Goal: Use online tool/utility: Utilize a website feature to perform a specific function

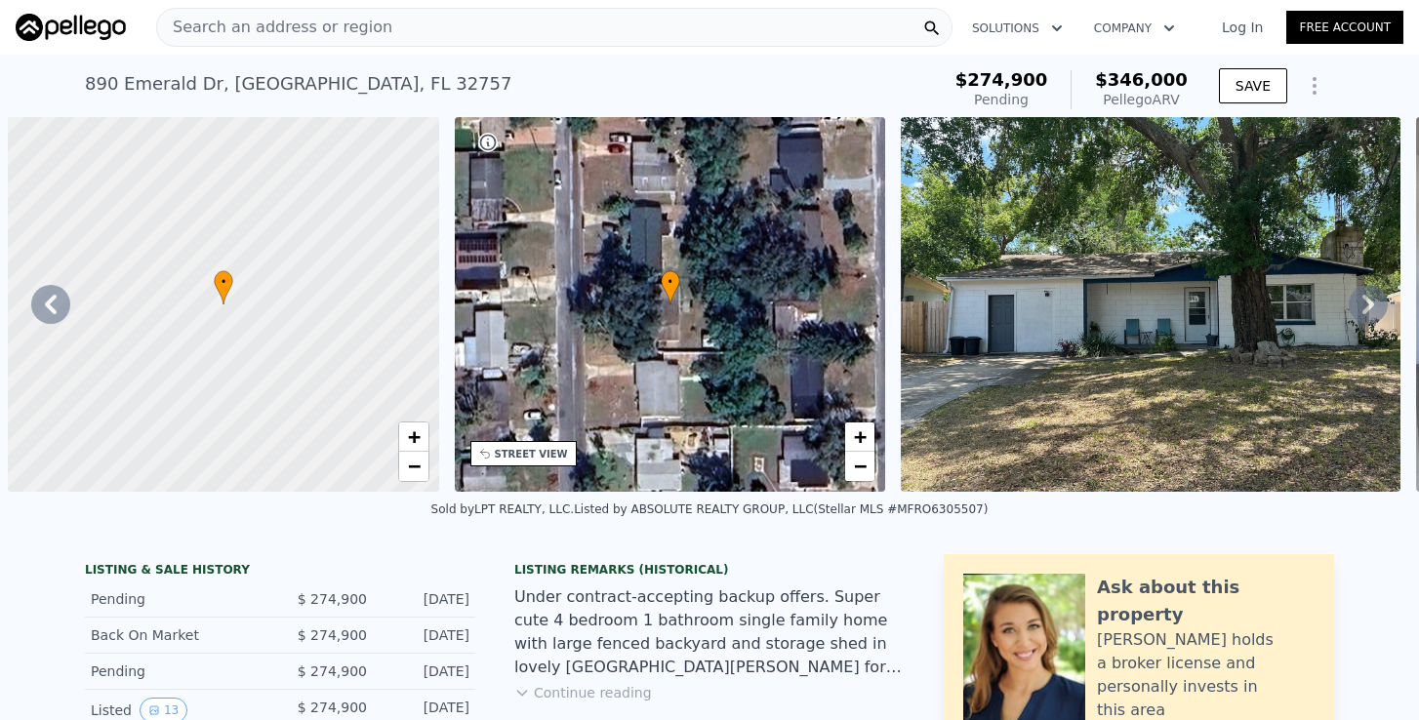
type input "$ 70,136"
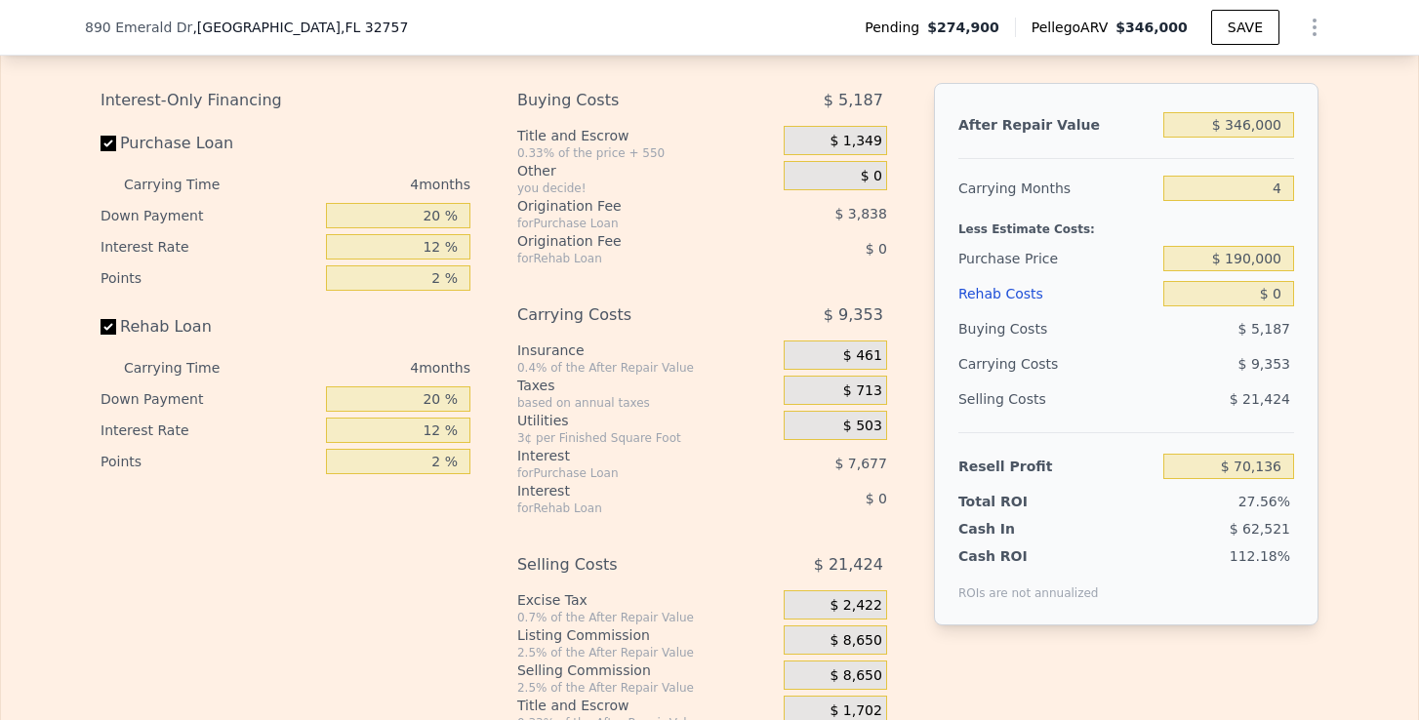
scroll to position [3215, 0]
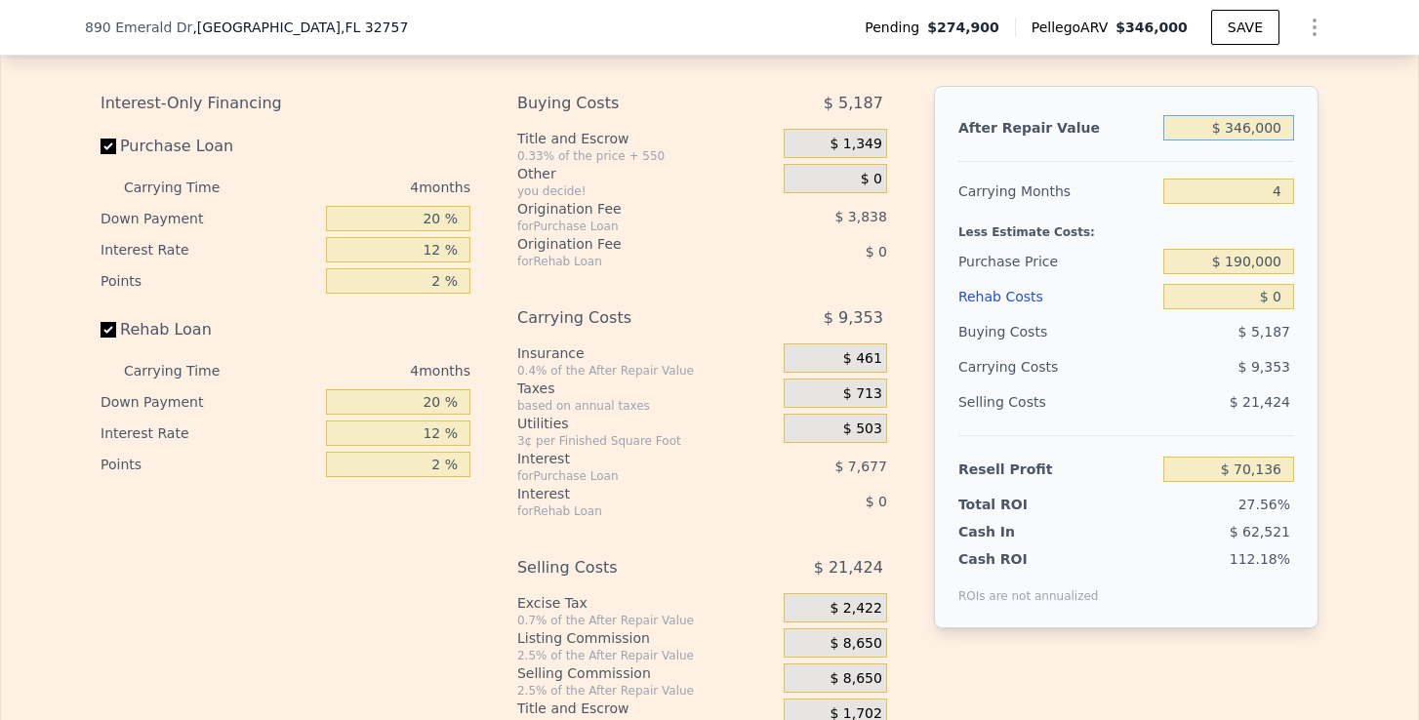
click at [1246, 134] on input "$ 346,000" at bounding box center [1228, 127] width 131 height 25
type input "$ 34,000"
type input "-$ 222,625"
type input "$ 3,000"
type input "-$ 251,714"
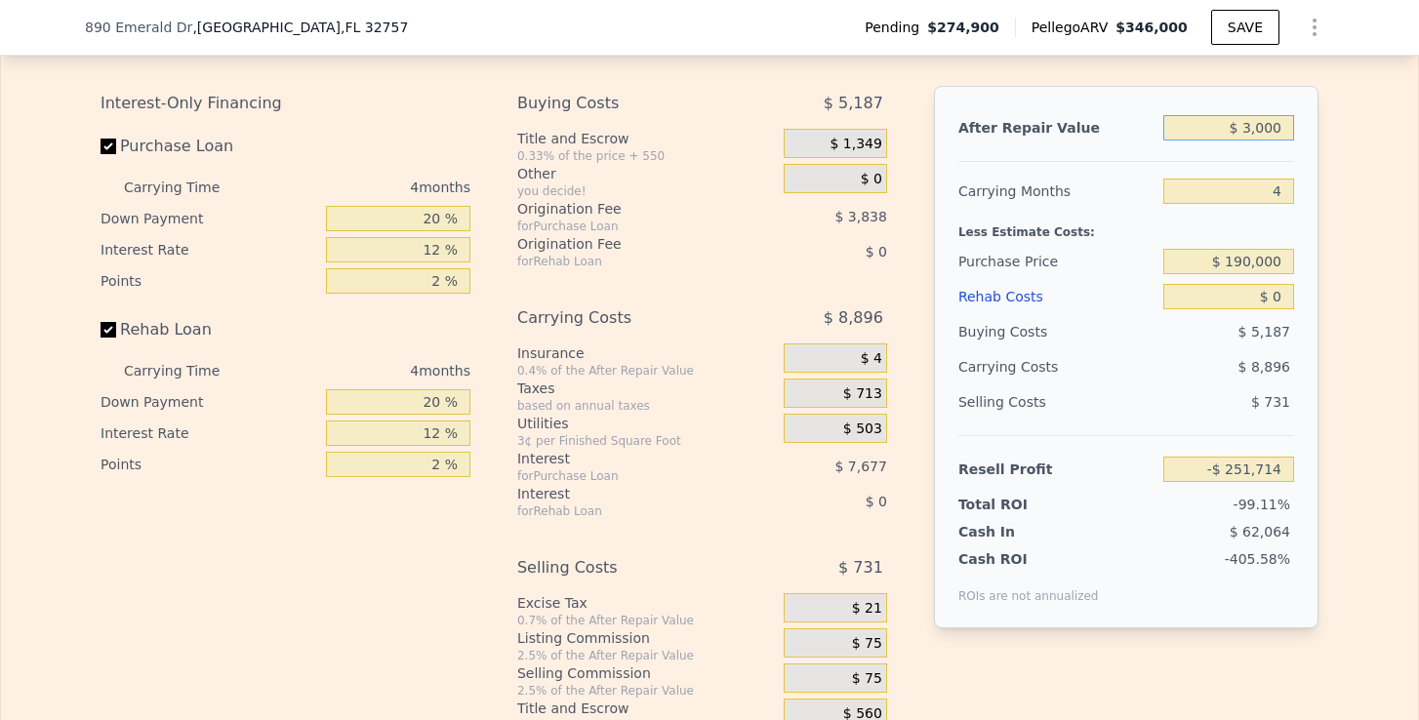
type input "$ 30,000"
type input "-$ 226,379"
type input "$ 300,000"
type input "$ 26,972"
type input "$ 300,000"
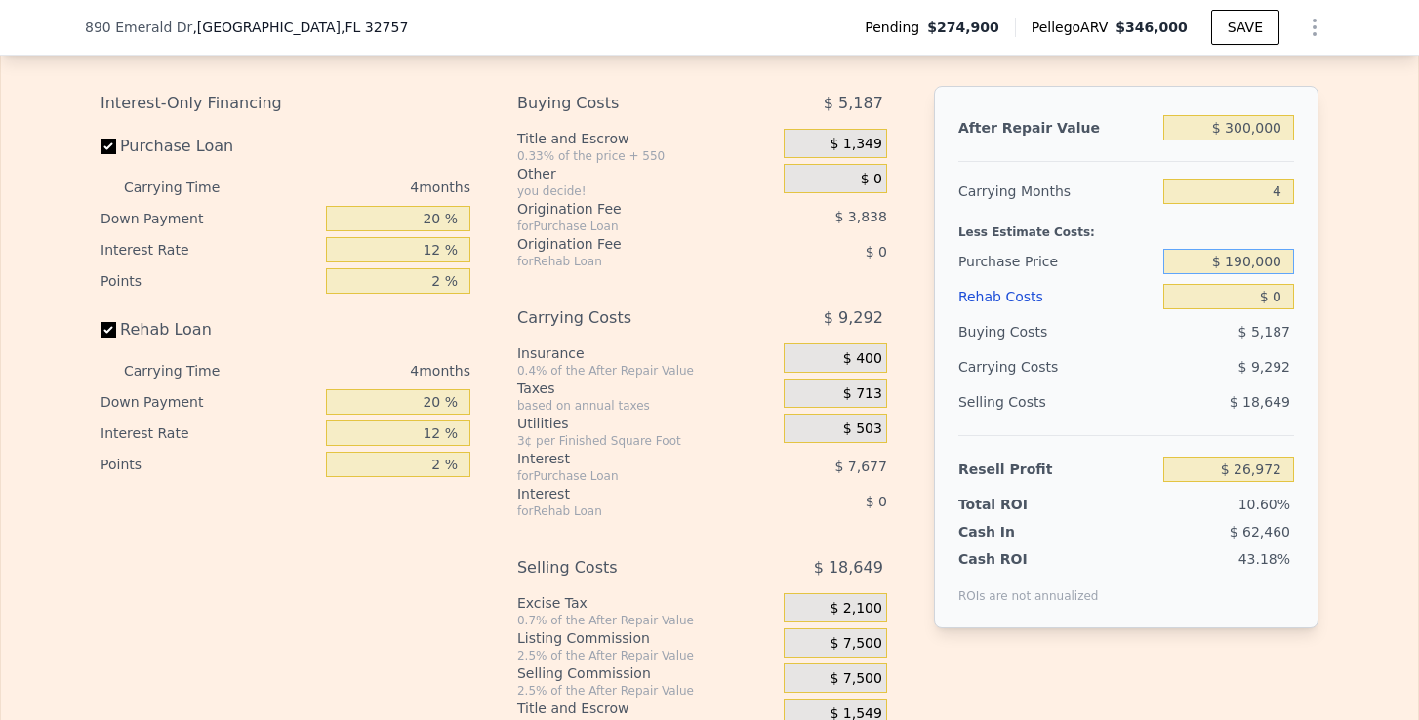
click at [1239, 264] on input "$ 190,000" at bounding box center [1228, 261] width 131 height 25
type input "$ 79,432"
click at [1283, 300] on input "$ 0" at bounding box center [1228, 296] width 131 height 25
type input "$ 3"
type input "$ 79,429"
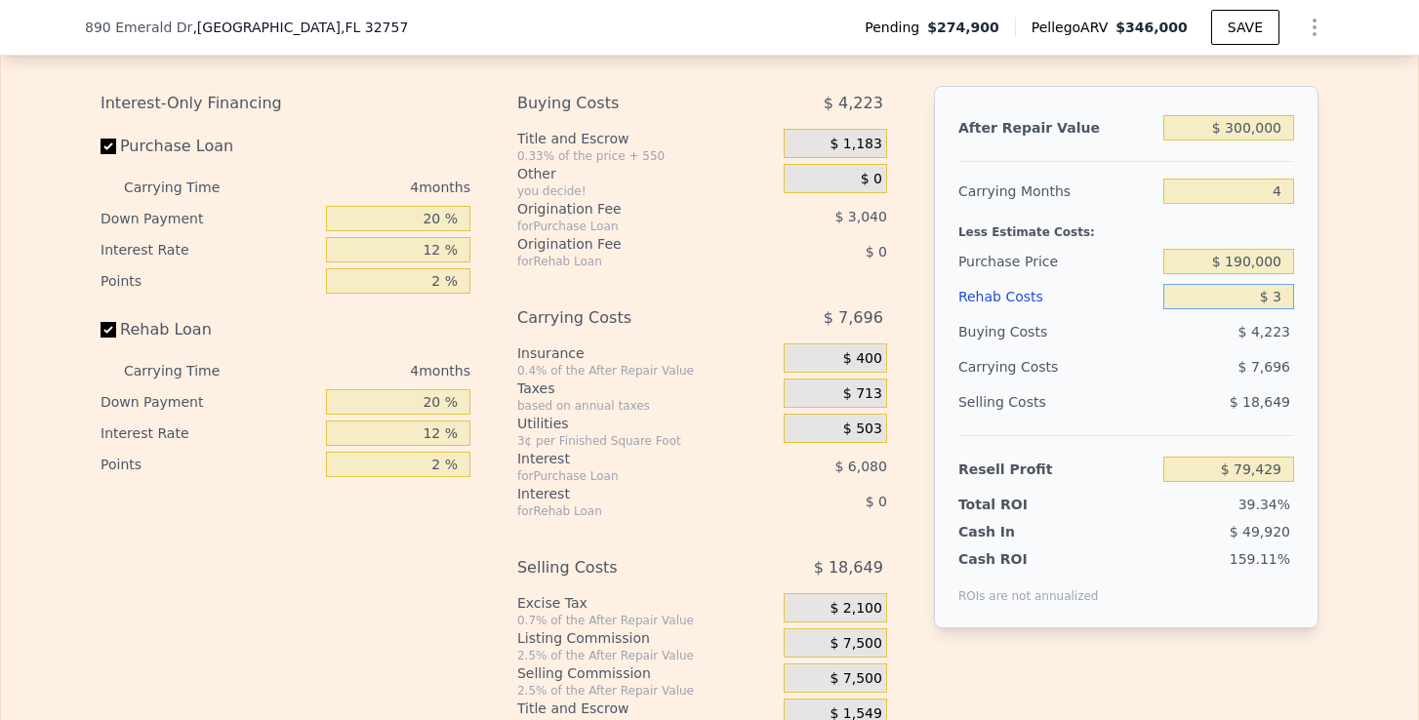
type input "$ 30"
type input "$ 79,402"
type input "$ 300"
type input "$ 79,119"
type input "$ 3,000"
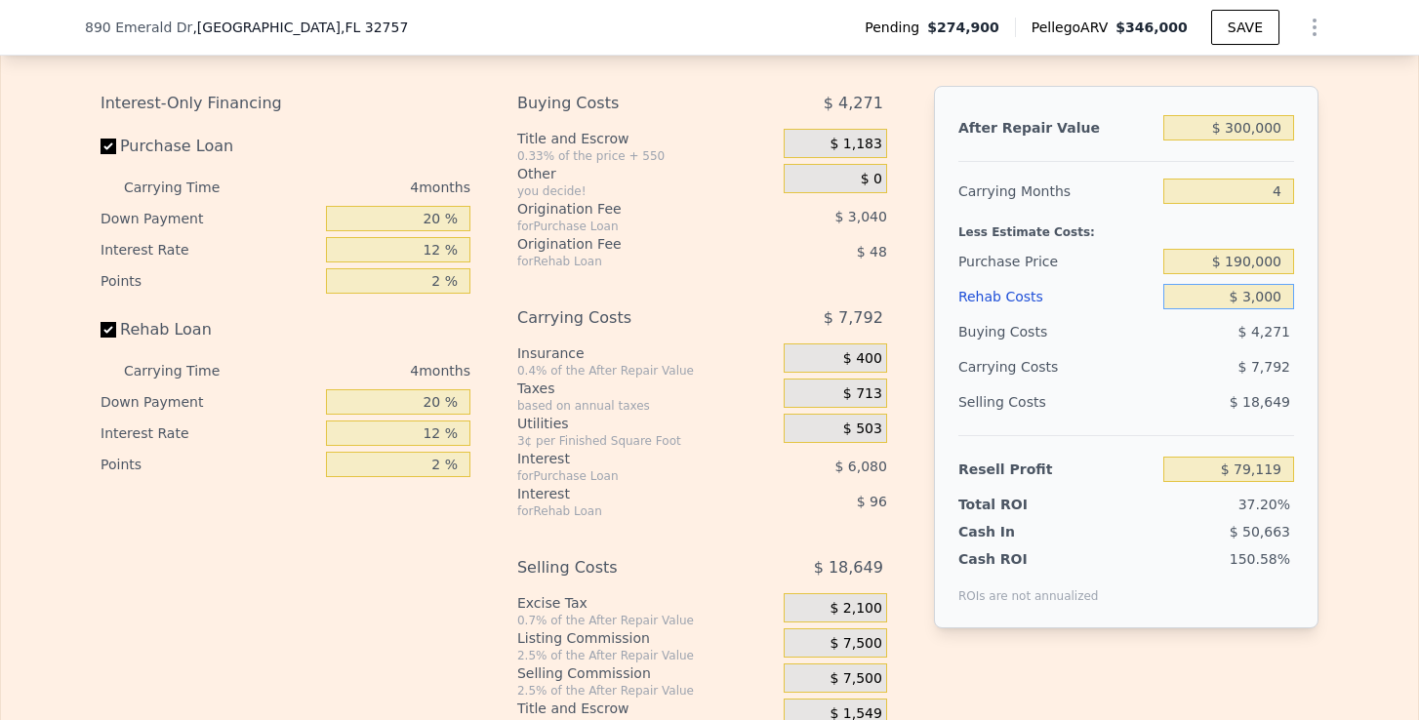
type input "$ 76,288"
type input "$ 30,000"
type input "$ 47,992"
click at [1307, 337] on div "After Repair Value $ 300,000 Carrying Months 4 Less Estimate Costs: Purchase Pr…" at bounding box center [1126, 357] width 384 height 543
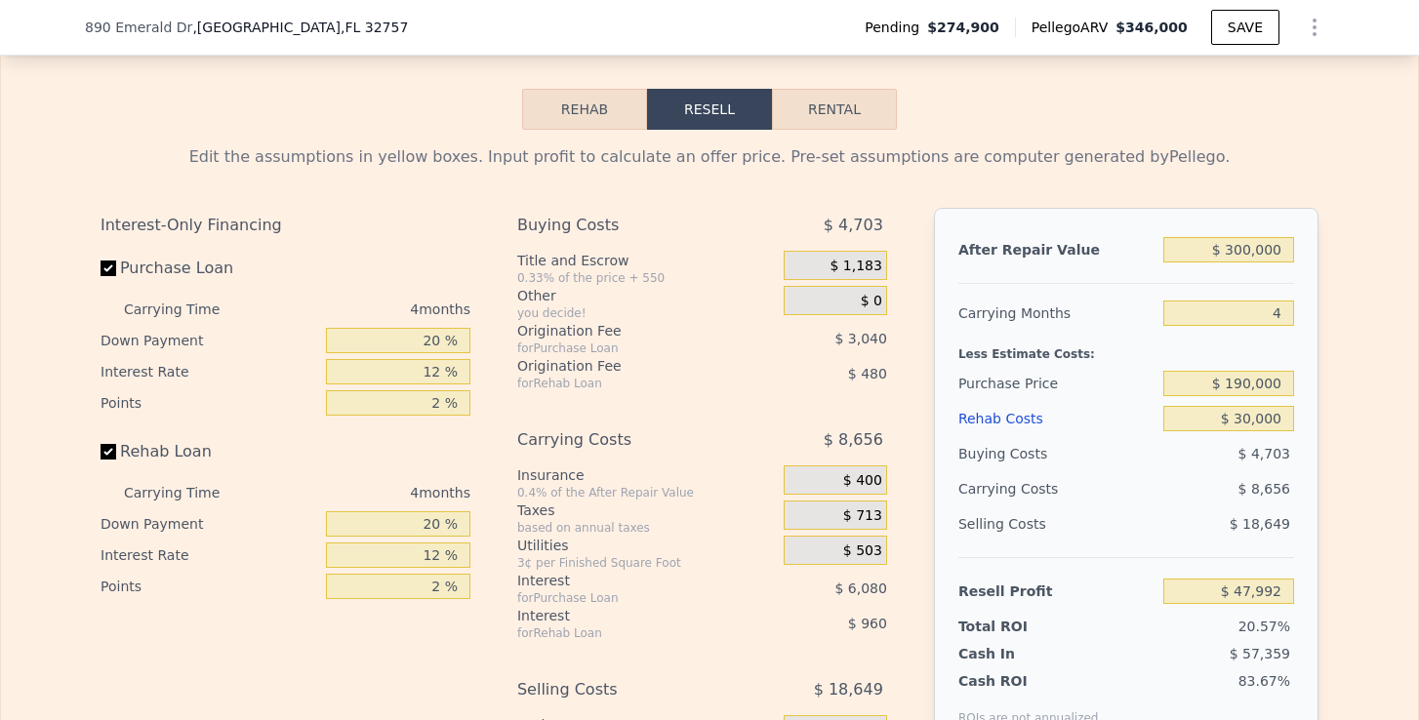
scroll to position [3094, 0]
click at [810, 100] on button "Rental" at bounding box center [834, 108] width 125 height 41
select select "30"
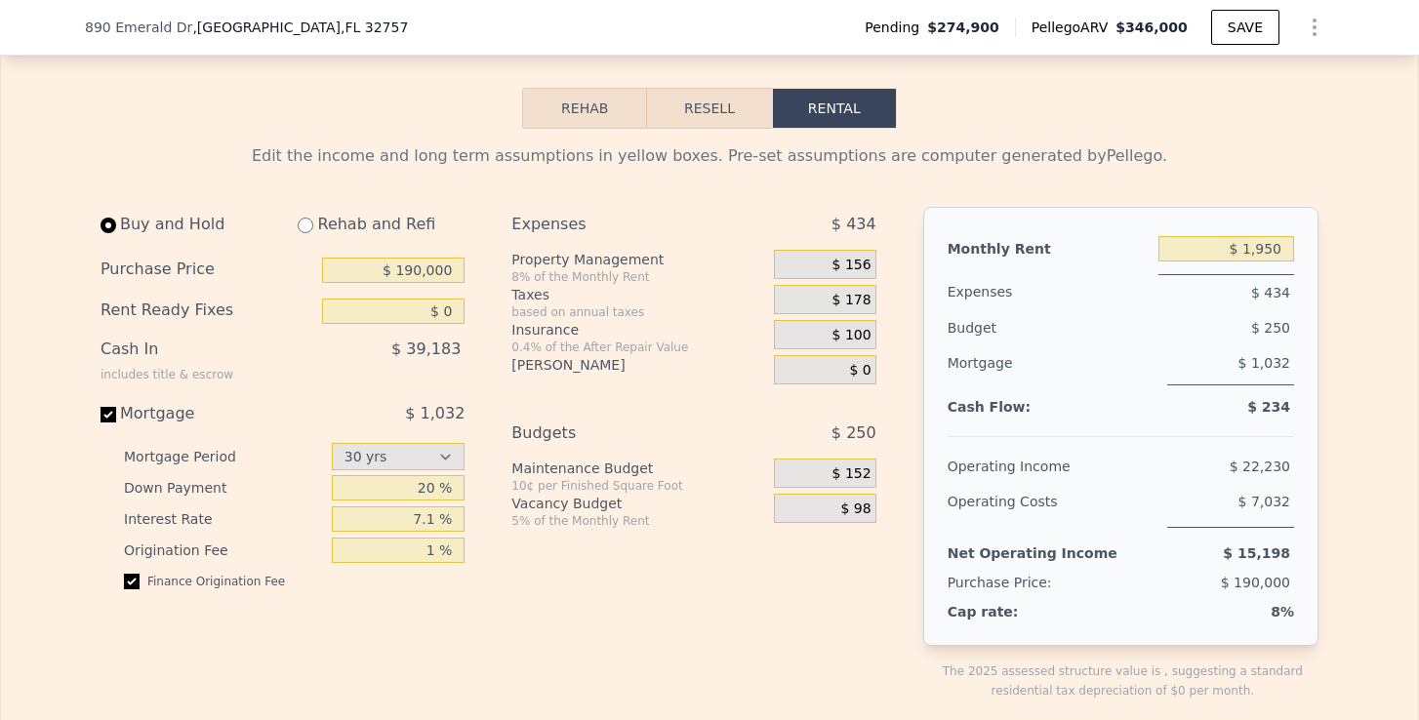
click at [302, 225] on input "radio" at bounding box center [306, 226] width 16 height 16
radio input "true"
type input "$ 30,000"
type input "$ 2,800"
select select "30"
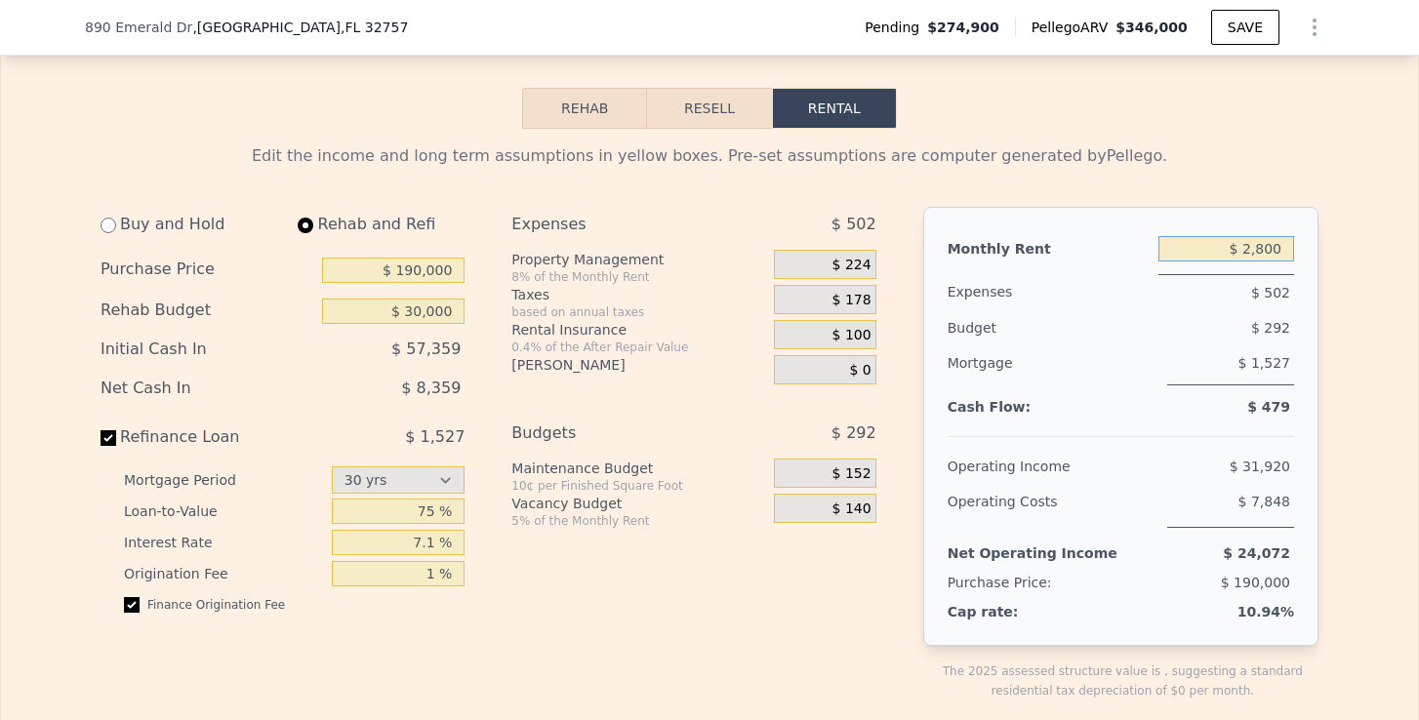
click at [1232, 250] on input "$ 2,800" at bounding box center [1226, 248] width 136 height 25
click at [438, 504] on input "75 %" at bounding box center [399, 511] width 134 height 25
type input "70 %"
click at [422, 407] on div "Net Cash In $ 23,359" at bounding box center [283, 390] width 364 height 39
drag, startPoint x: 1248, startPoint y: 247, endPoint x: 1324, endPoint y: 249, distance: 76.1
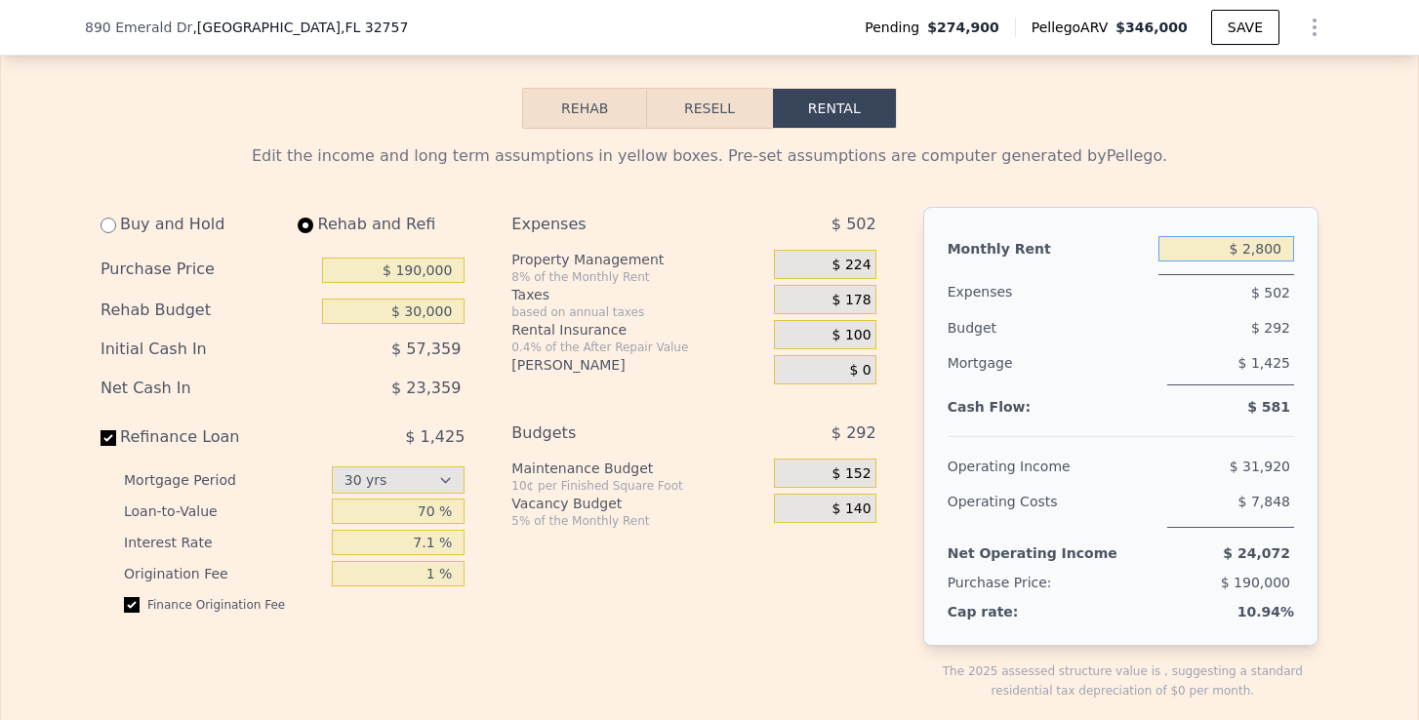
type input "$ 1,700"
click at [865, 267] on span "$ 136" at bounding box center [851, 266] width 39 height 18
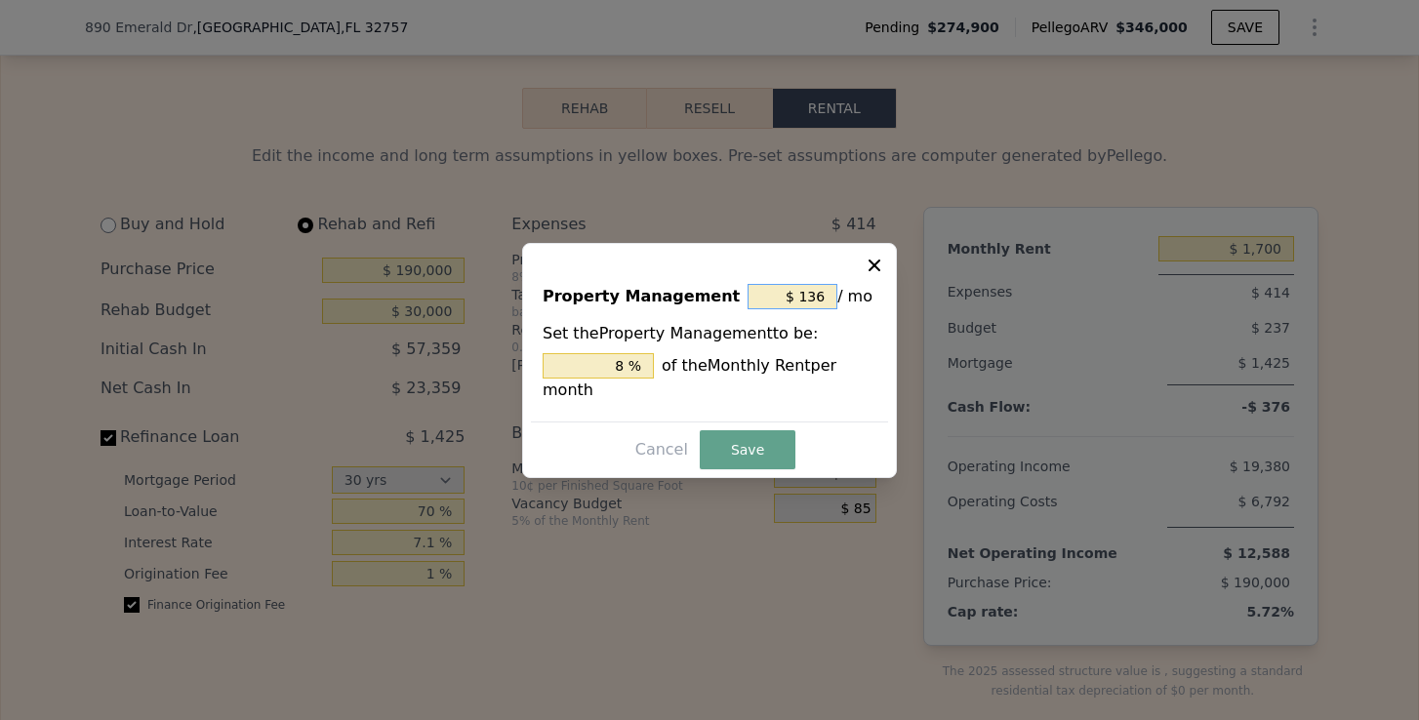
click at [827, 290] on input "$ 136" at bounding box center [792, 296] width 90 height 25
type input "$ 13"
type input "0.765 %"
type input "$ 1"
type input "0.059 %"
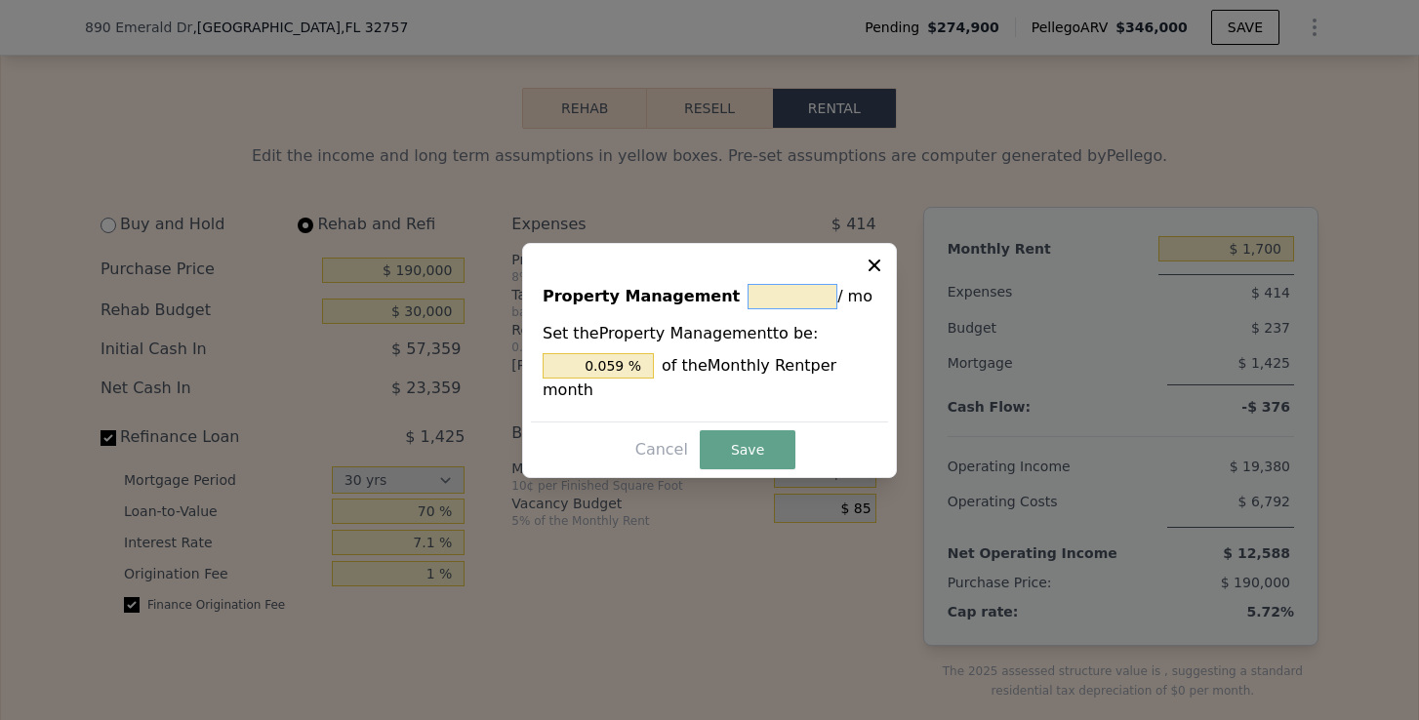
type input "$ 0"
type input "0 %"
click at [721, 455] on button "Save" at bounding box center [748, 449] width 96 height 39
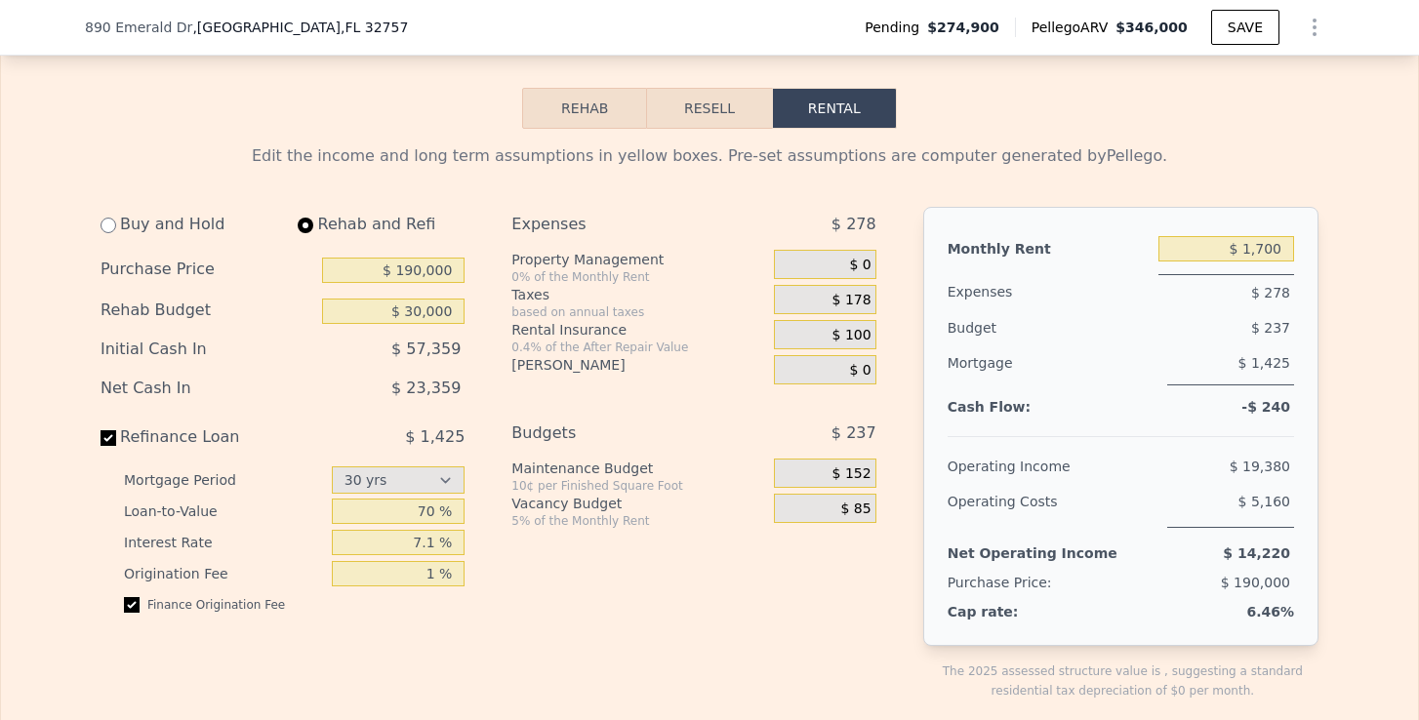
click at [858, 297] on span "$ 178" at bounding box center [851, 301] width 39 height 18
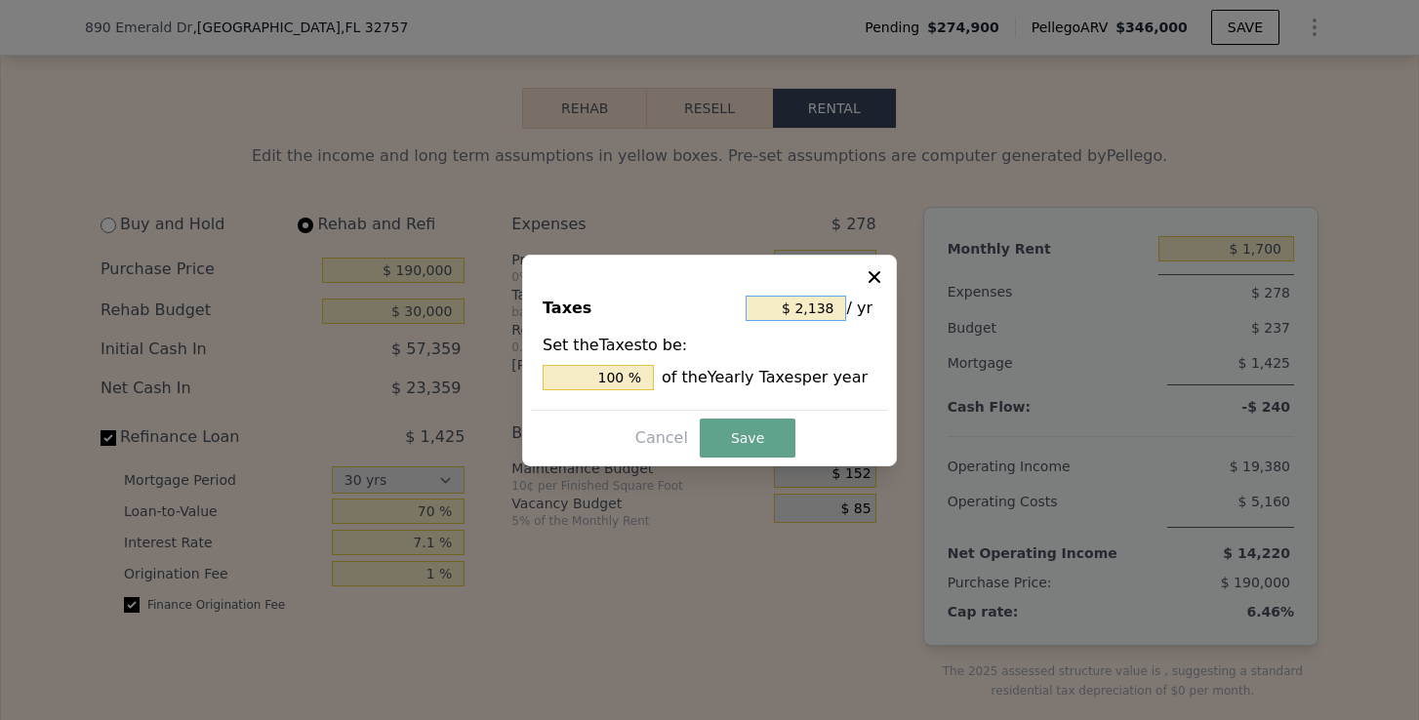
click at [819, 311] on input "$ 2,138" at bounding box center [795, 308] width 101 height 25
type input "$ 238"
type input "11.132 %"
type input "$ 2,538"
type input "118.709 %"
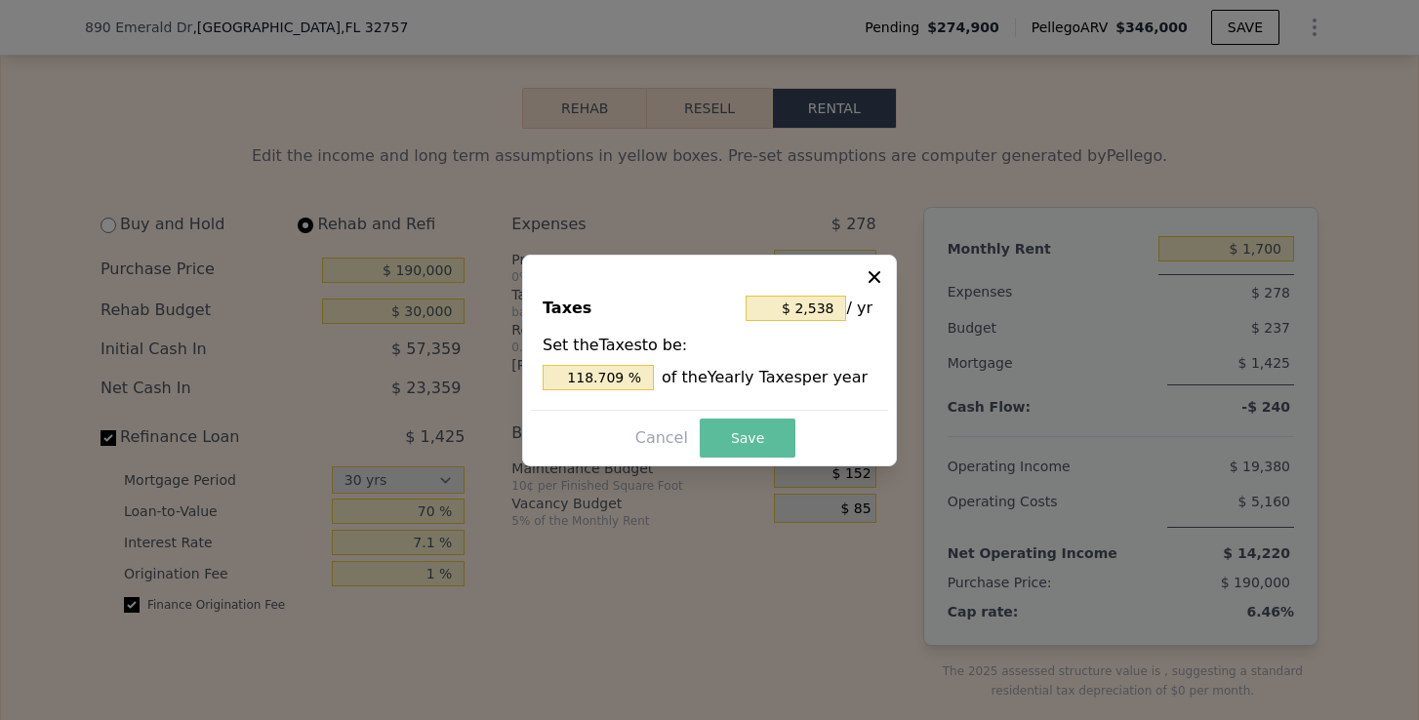
click at [763, 424] on button "Save" at bounding box center [748, 438] width 96 height 39
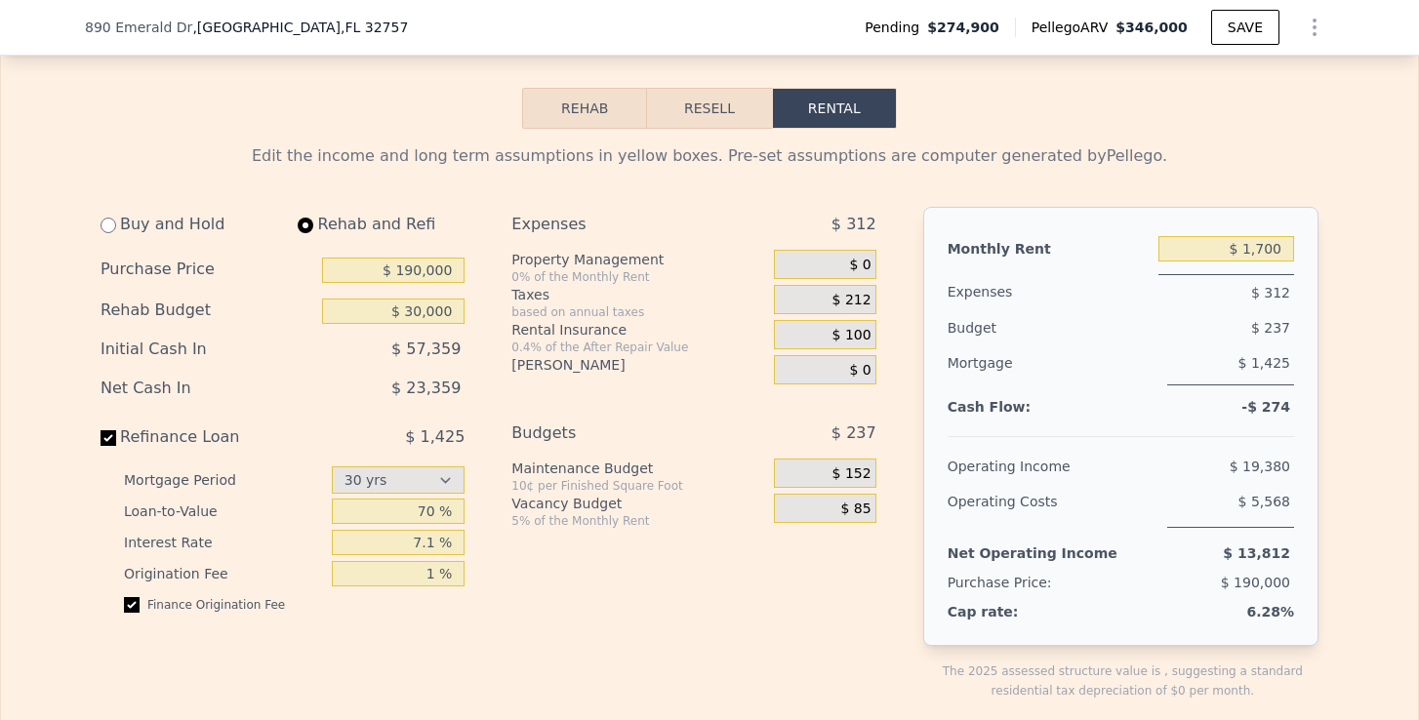
click at [863, 341] on span "$ 100" at bounding box center [851, 336] width 39 height 18
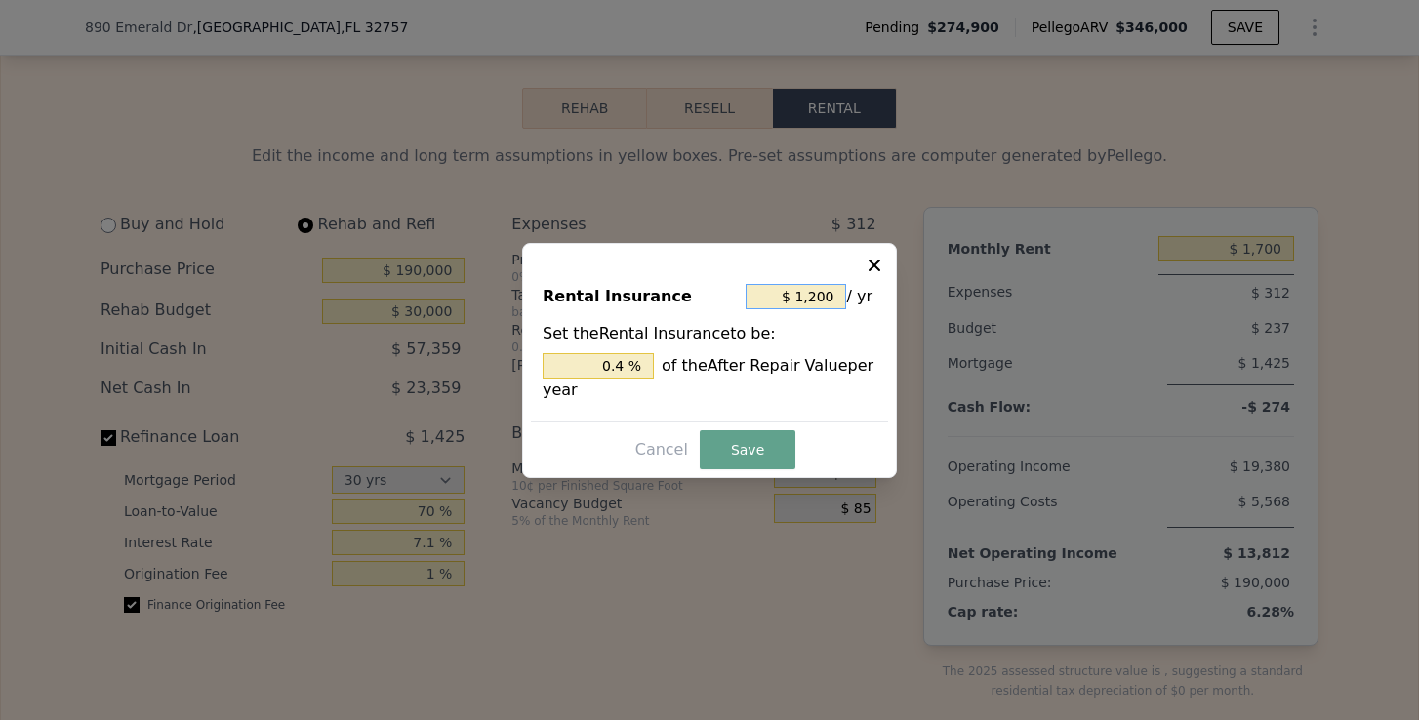
drag, startPoint x: 832, startPoint y: 295, endPoint x: 801, endPoint y: 295, distance: 31.2
click at [801, 295] on input "$ 1,200" at bounding box center [795, 296] width 101 height 25
type input "$ 2"
type input "0.001 %"
type input "$ 24"
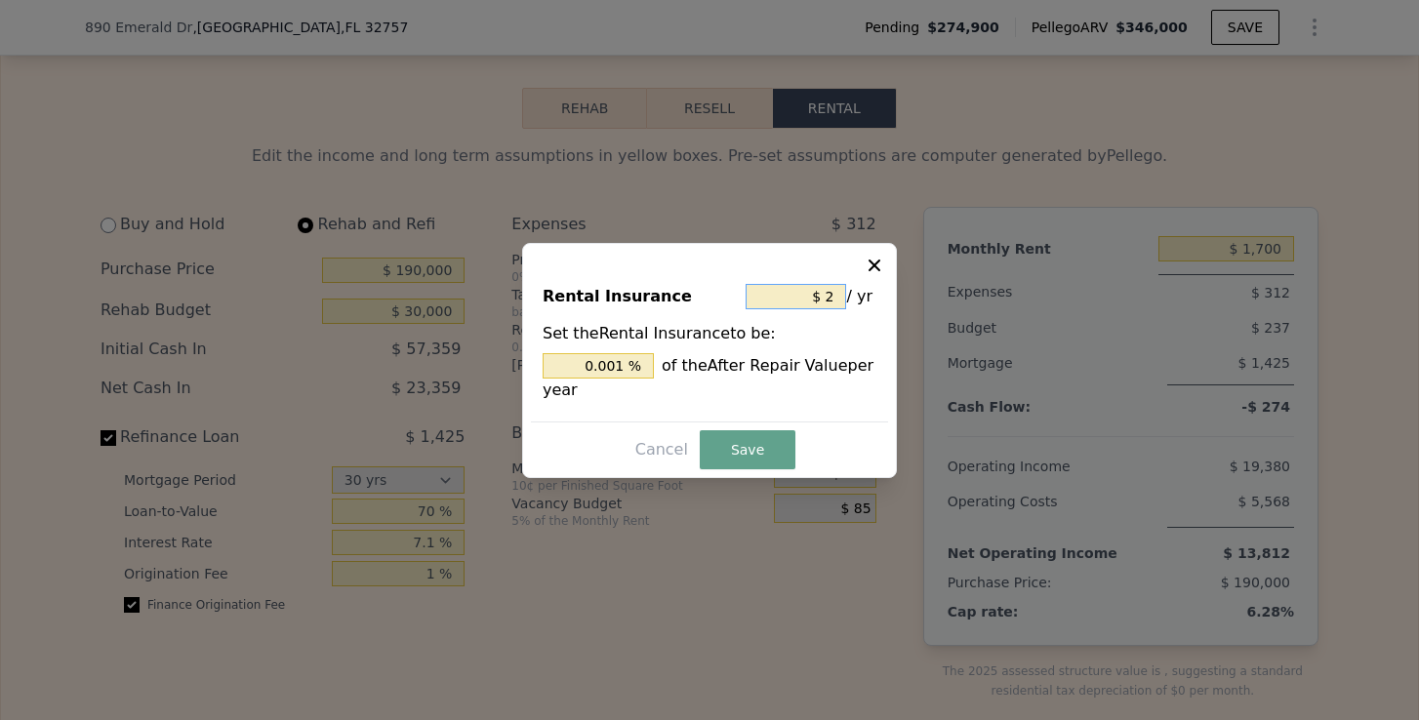
type input "0.008 %"
type input "$ 240"
type input "0.08 %"
type input "$ 2,400"
type input "0.8 %"
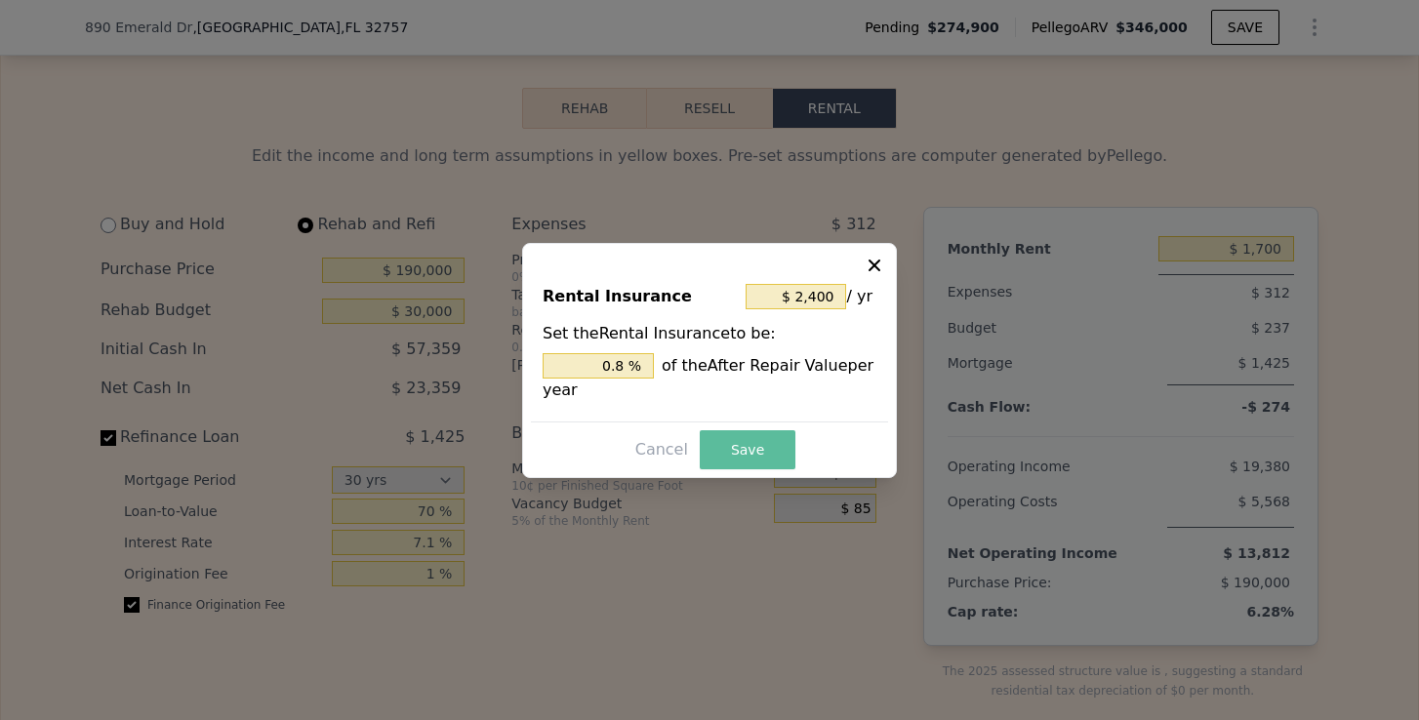
click at [734, 436] on button "Save" at bounding box center [748, 449] width 96 height 39
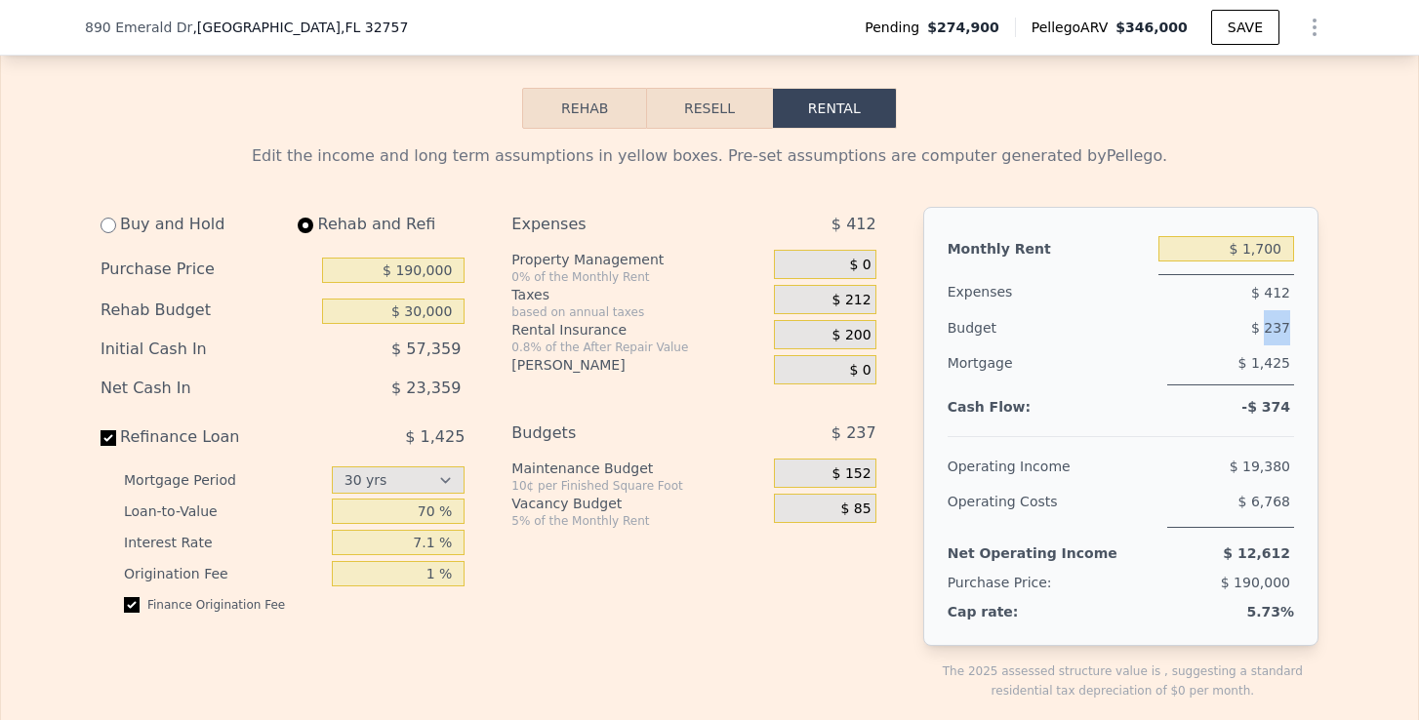
drag, startPoint x: 1266, startPoint y: 327, endPoint x: 1318, endPoint y: 327, distance: 52.7
click at [1309, 350] on div "Monthly Rent $ 1,700 Expenses $ 412 Budget $ 237 Mortgage $ 1,425 Cash Flow: -$…" at bounding box center [1120, 426] width 395 height 439
click at [435, 546] on input "7.1 %" at bounding box center [399, 542] width 134 height 25
click at [540, 557] on div "Expenses $ 412 Property Management 0% of the Monthly Rent $ 0 Taxes based on an…" at bounding box center [701, 469] width 380 height 525
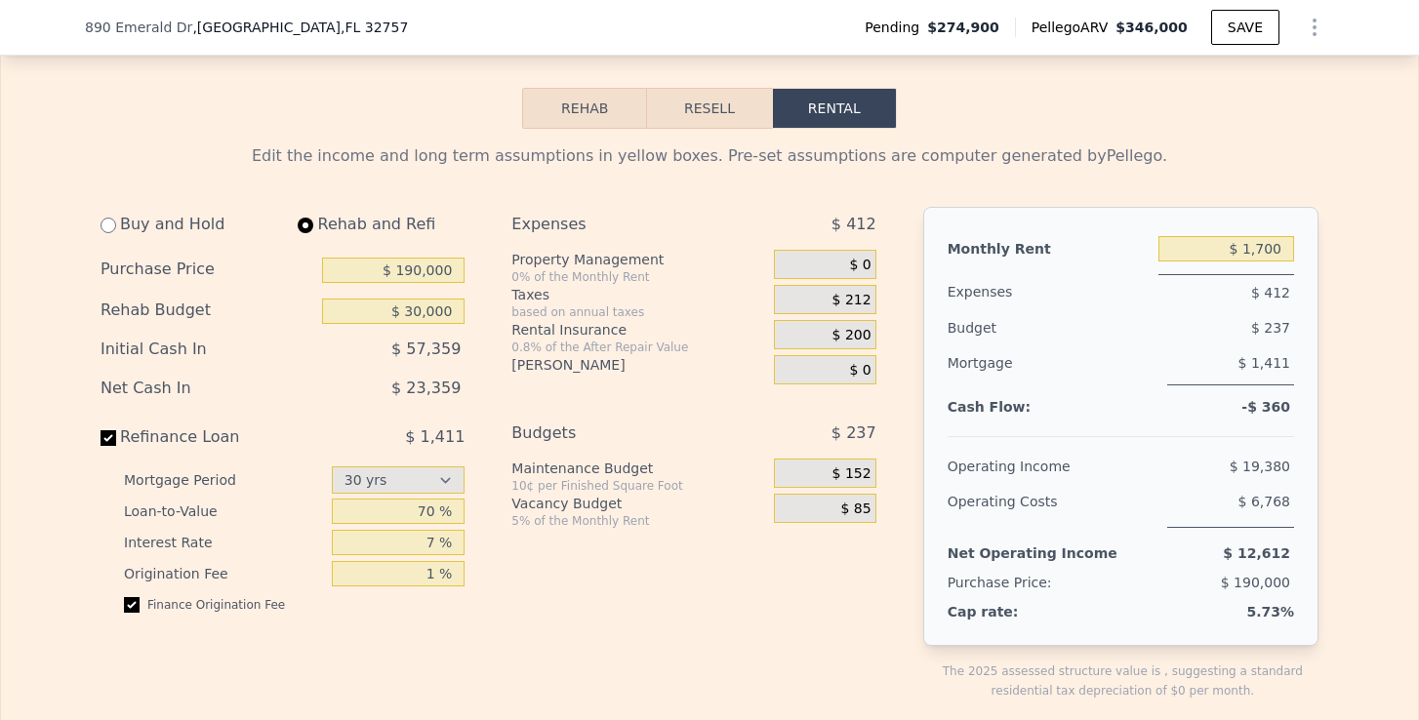
click at [590, 572] on div "Expenses $ 412 Property Management 0% of the Monthly Rent $ 0 Taxes based on an…" at bounding box center [701, 469] width 380 height 525
click at [439, 544] on input "7 %" at bounding box center [399, 542] width 134 height 25
type input "7 %"
click at [521, 550] on div "Expenses $ 412 Property Management 0% of the Monthly Rent $ 0 Taxes based on an…" at bounding box center [701, 469] width 380 height 525
select select "30"
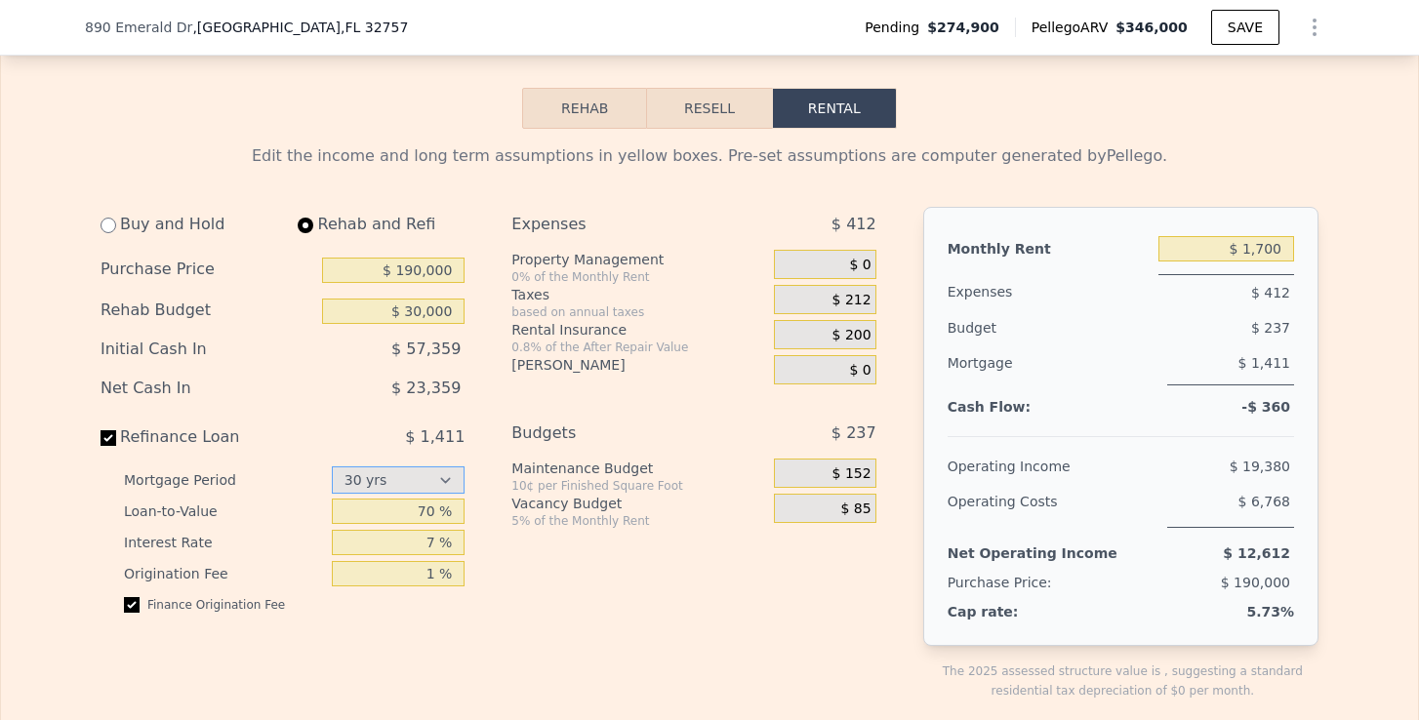
click at [713, 107] on button "Resell" at bounding box center [709, 108] width 124 height 41
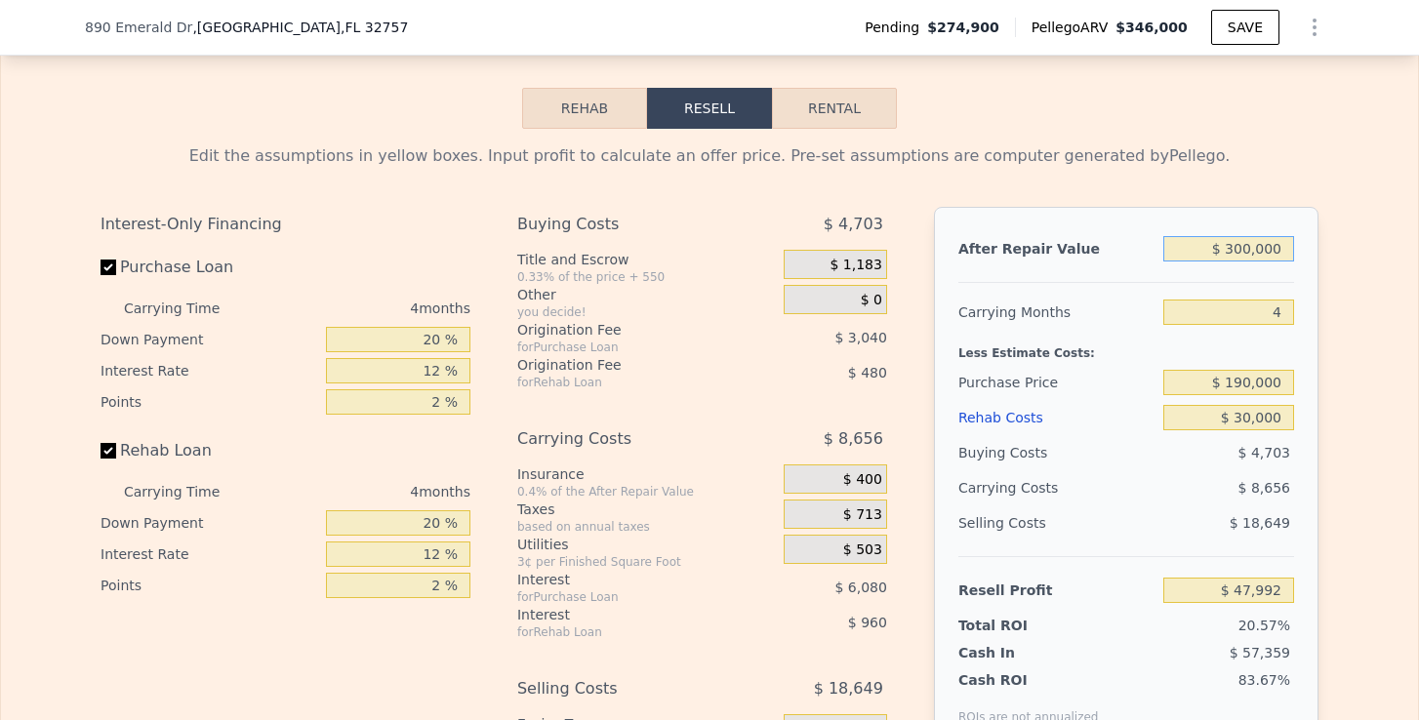
click at [1244, 251] on input "$ 300,000" at bounding box center [1228, 248] width 131 height 25
type input "$ 320,000"
type input "$ 66,758"
type input "$ 320,000"
click at [1326, 281] on div "Edit the assumptions in yellow boxes. Input profit to calculate an offer price.…" at bounding box center [709, 492] width 1249 height 726
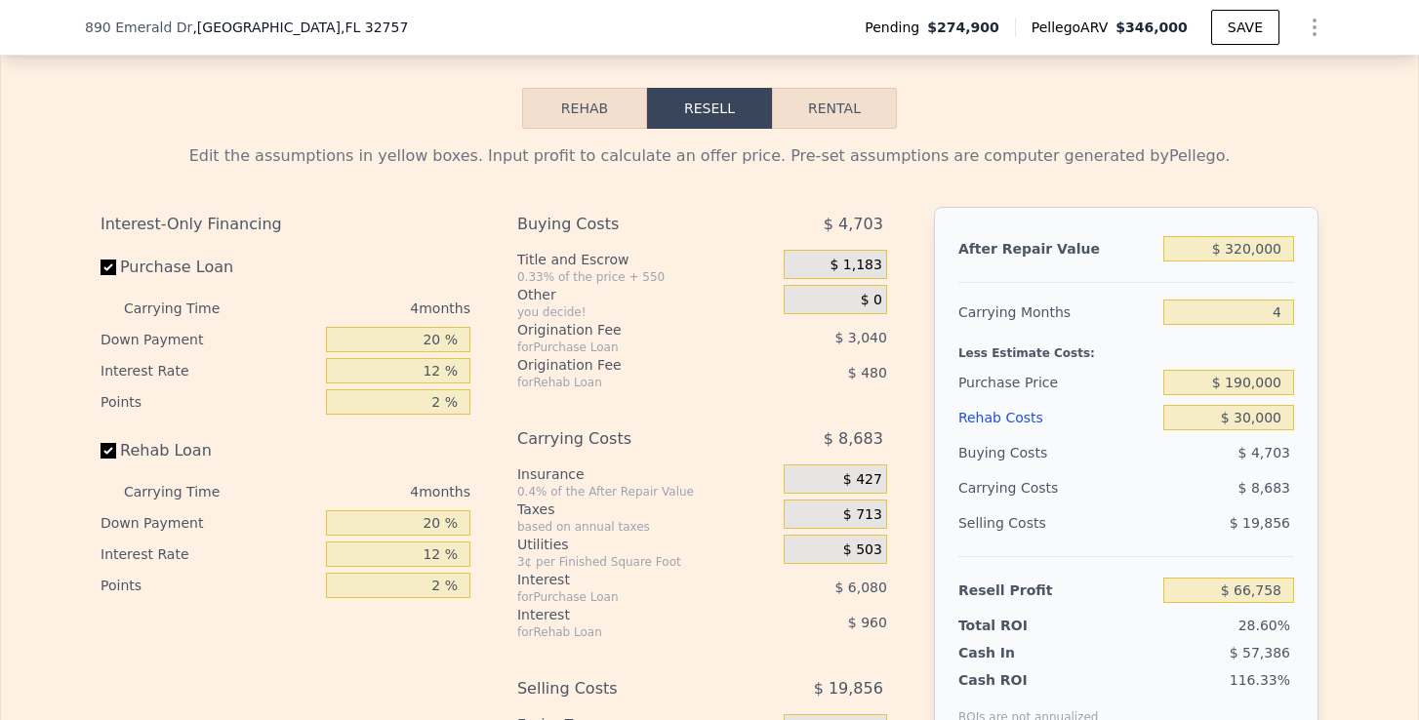
click at [879, 110] on button "Rental" at bounding box center [834, 108] width 125 height 41
select select "30"
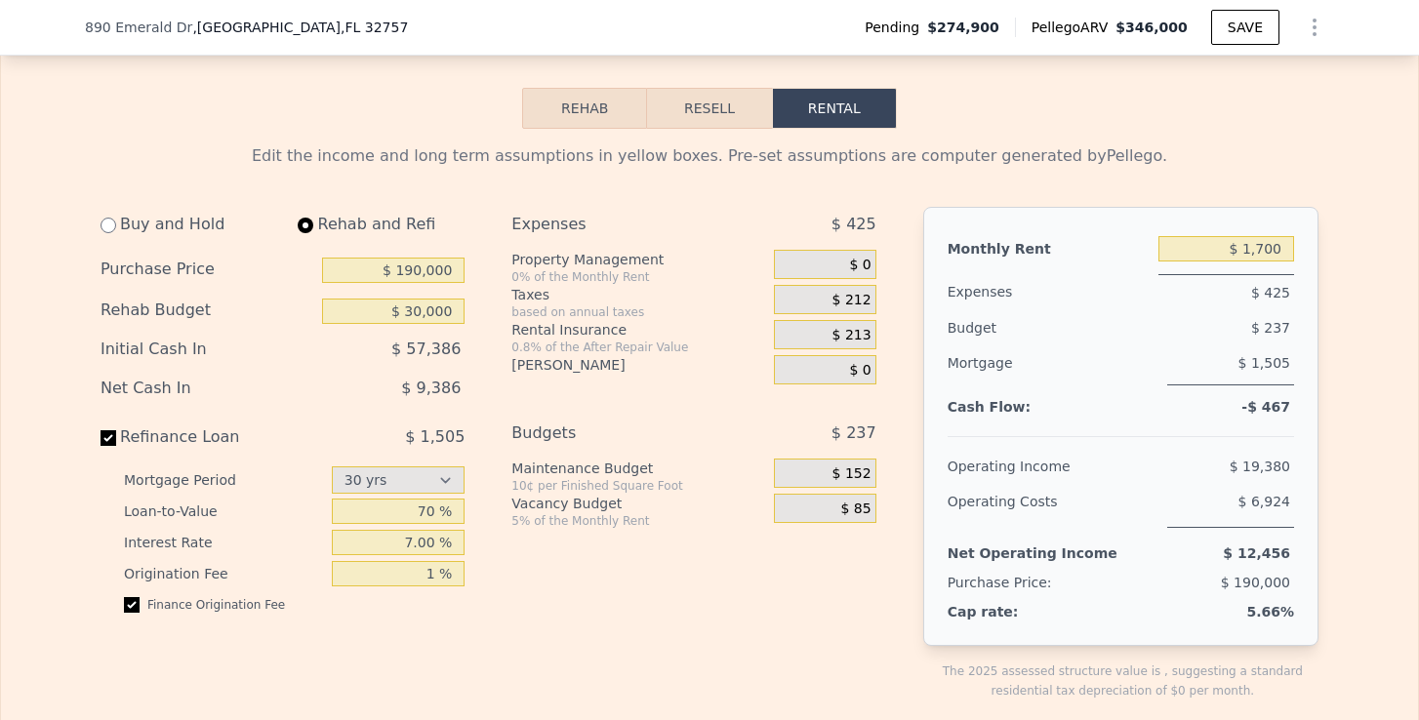
click at [691, 107] on button "Resell" at bounding box center [709, 108] width 124 height 41
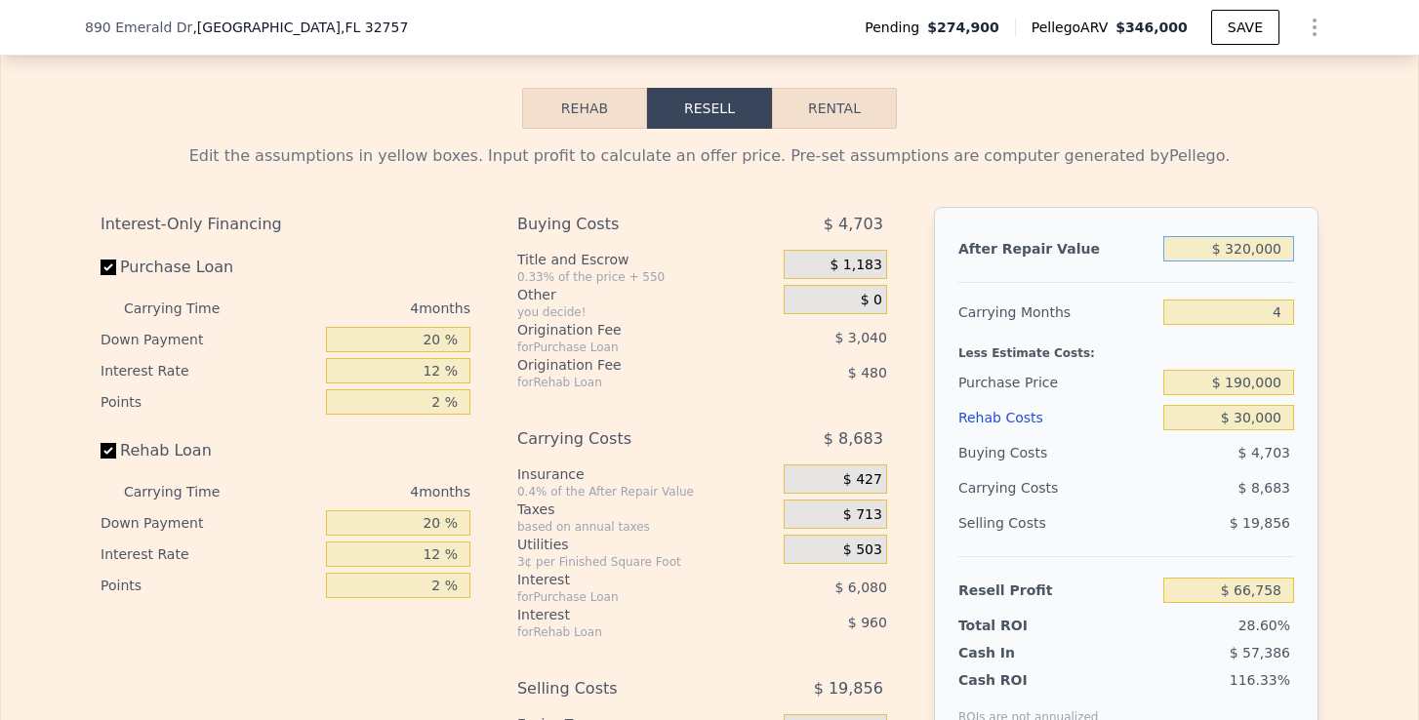
click at [1253, 253] on input "$ 320,000" at bounding box center [1228, 248] width 131 height 25
type input "$ 32,000"
type input "-$ 203,483"
type input "$ 3,000"
type input "-$ 230,694"
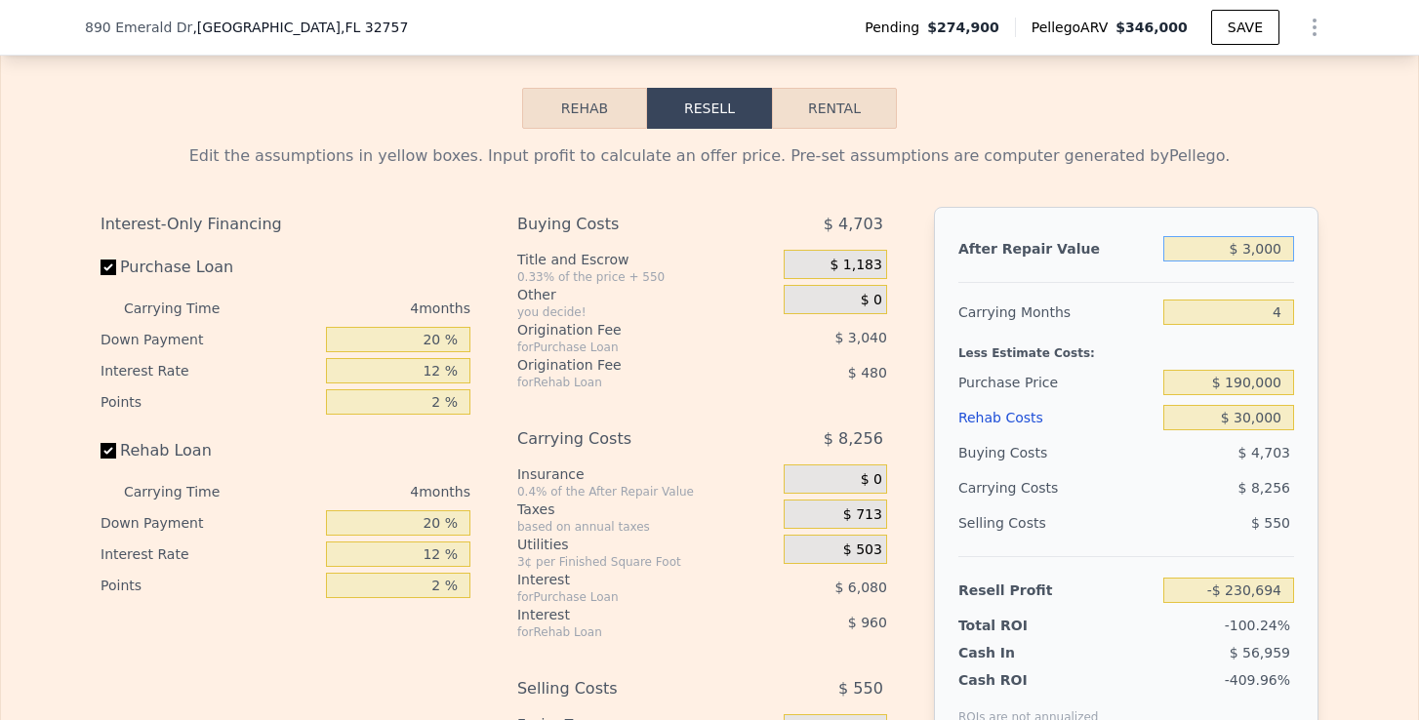
type input "$ 000"
type input "-$ 233,509"
type input "$ 2,000"
type input "-$ 231,633"
type input "$ 28,000"
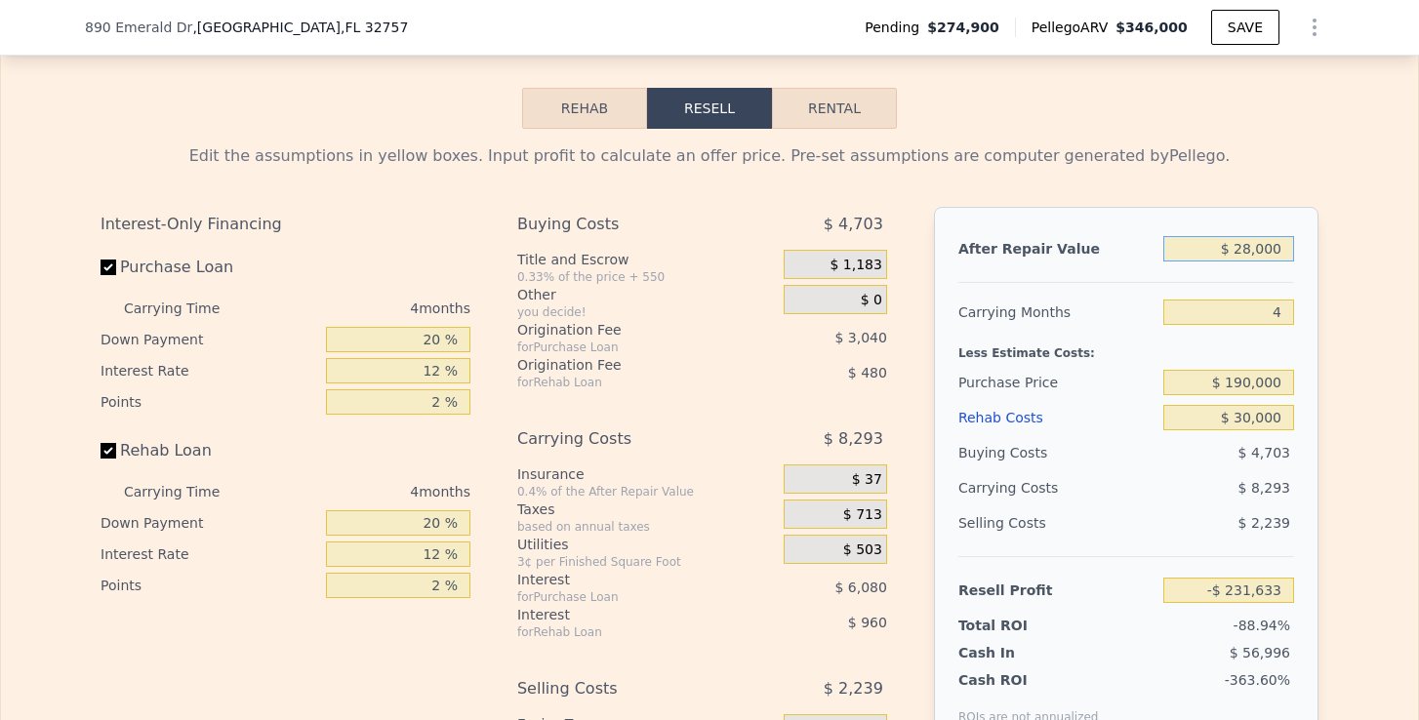
type input "-$ 207,235"
type input "$ 280,000"
type input "$ 29,226"
type input "$ 280,000"
click at [1292, 332] on div "Less Estimate Costs:" at bounding box center [1126, 347] width 336 height 35
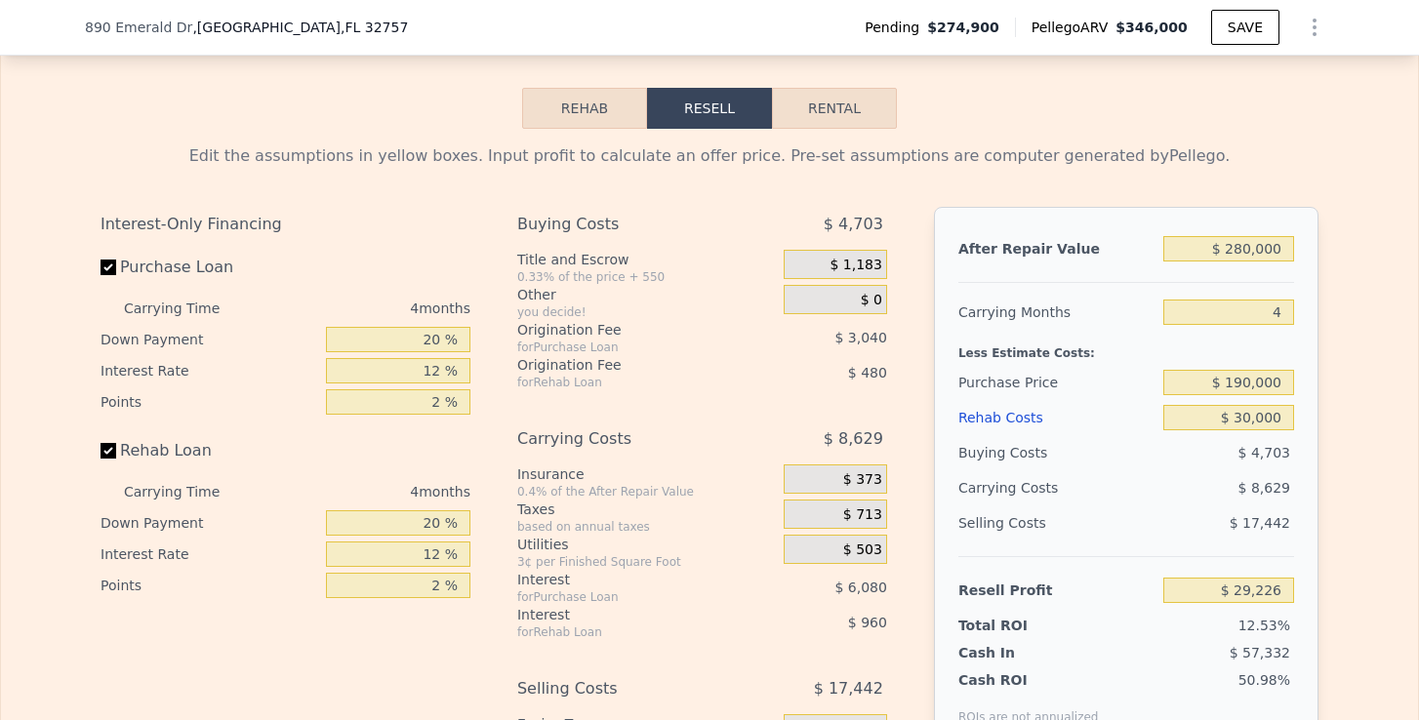
click at [878, 114] on button "Rental" at bounding box center [834, 108] width 125 height 41
select select "30"
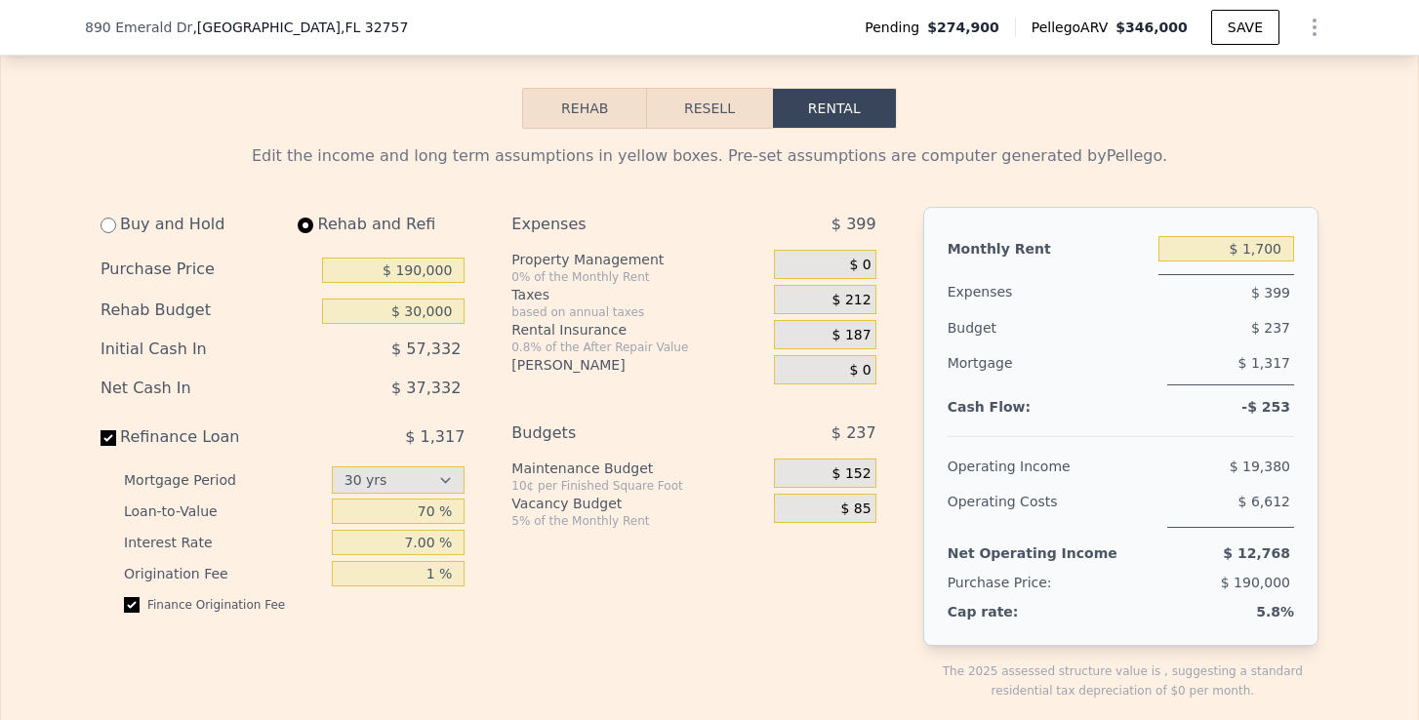
click at [692, 120] on button "Resell" at bounding box center [709, 108] width 124 height 41
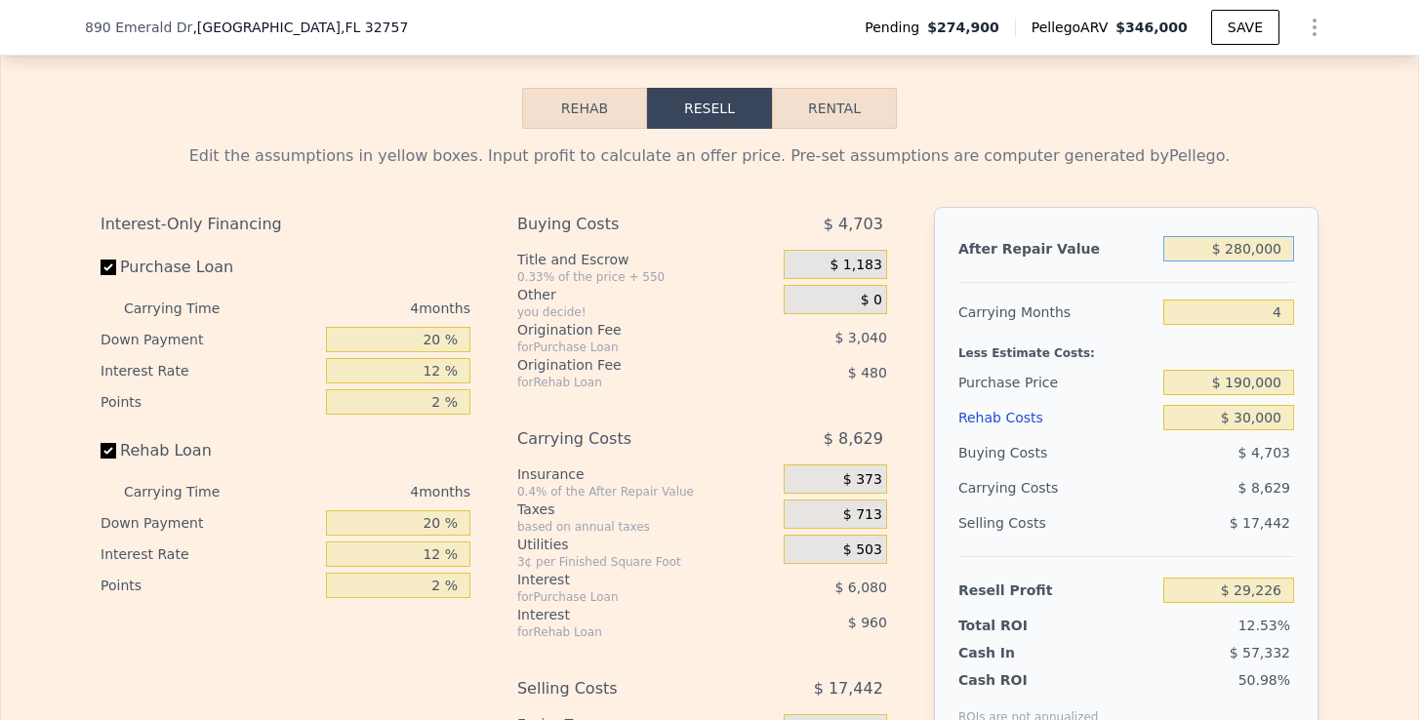
click at [1246, 250] on input "$ 280,000" at bounding box center [1228, 248] width 131 height 25
type input "$ 20,000"
type input "-$ 214,743"
type input "$ 0000"
type input "-$ 233,509"
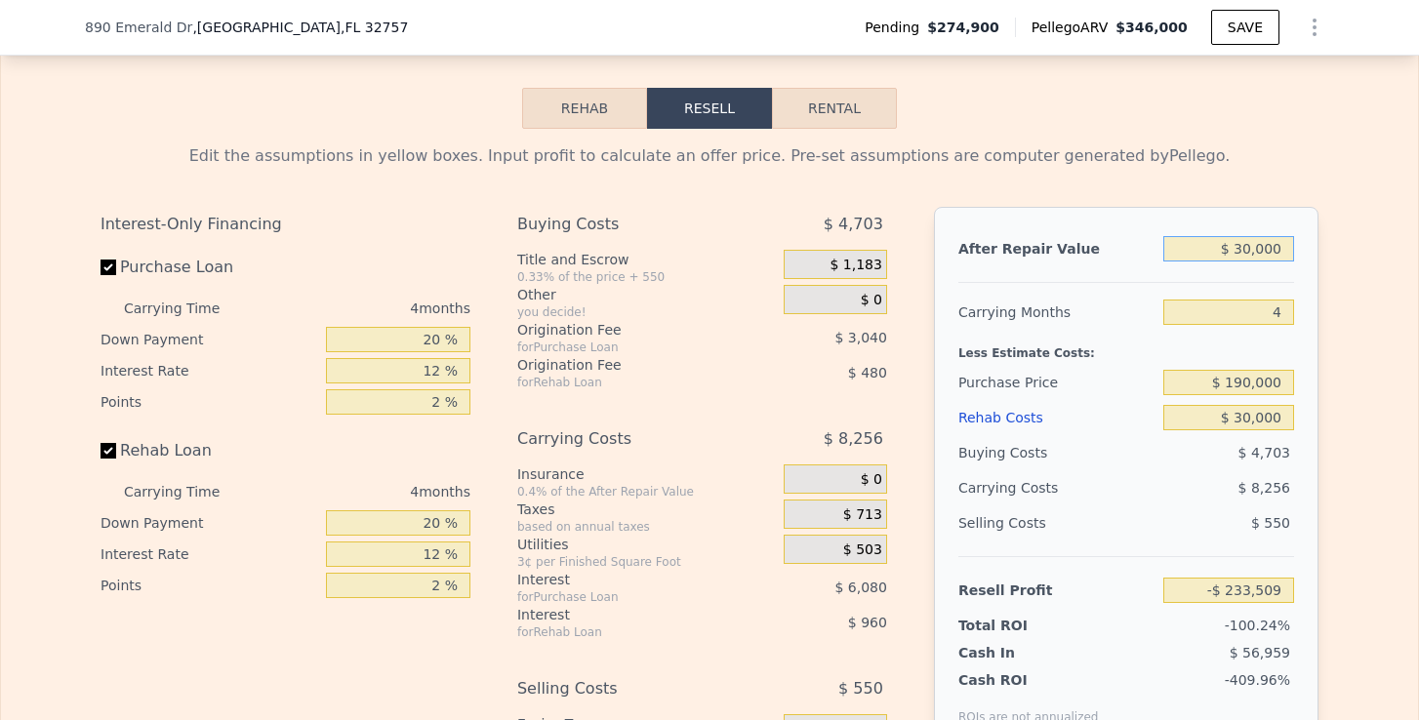
type input "$ 300,000"
type input "$ 47,992"
type input "$ 300,000"
click at [1365, 301] on div "Edit the assumptions in yellow boxes. Input profit to calculate an offer price.…" at bounding box center [709, 492] width 1417 height 726
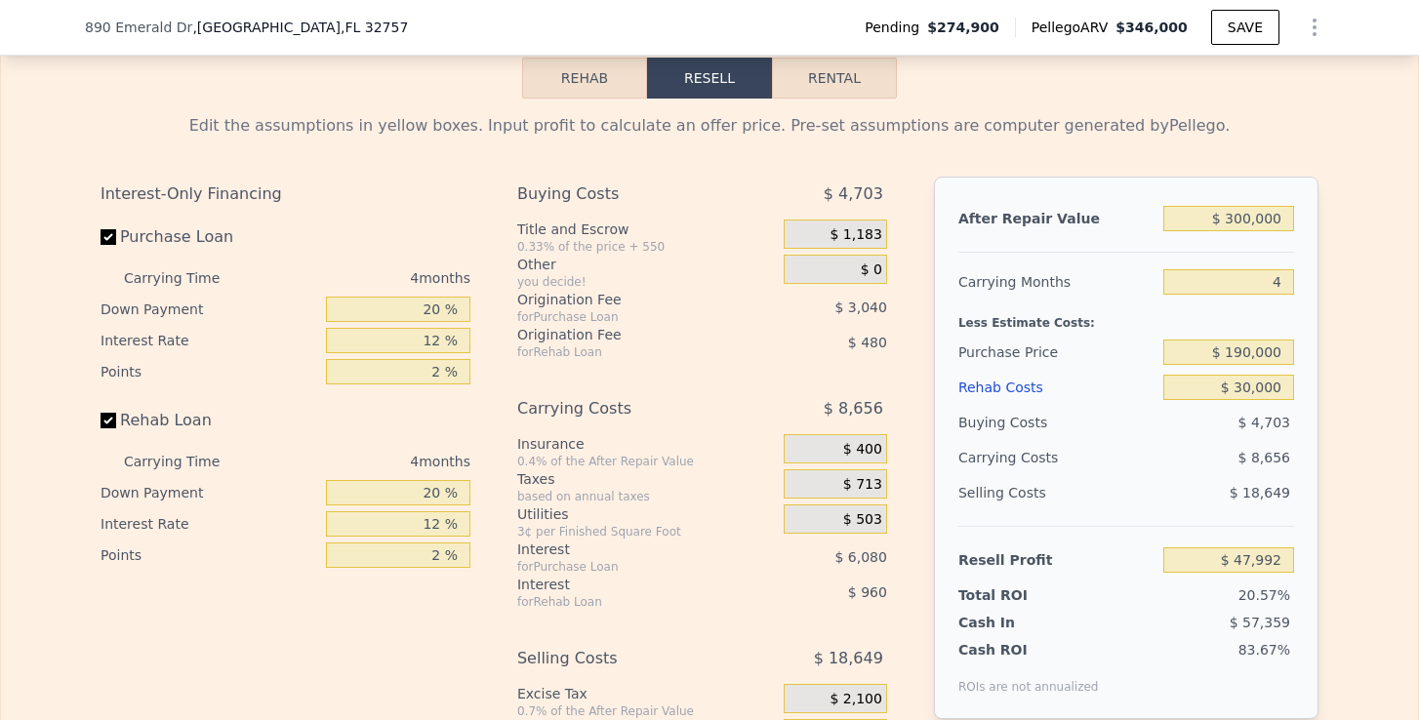
scroll to position [3148, 0]
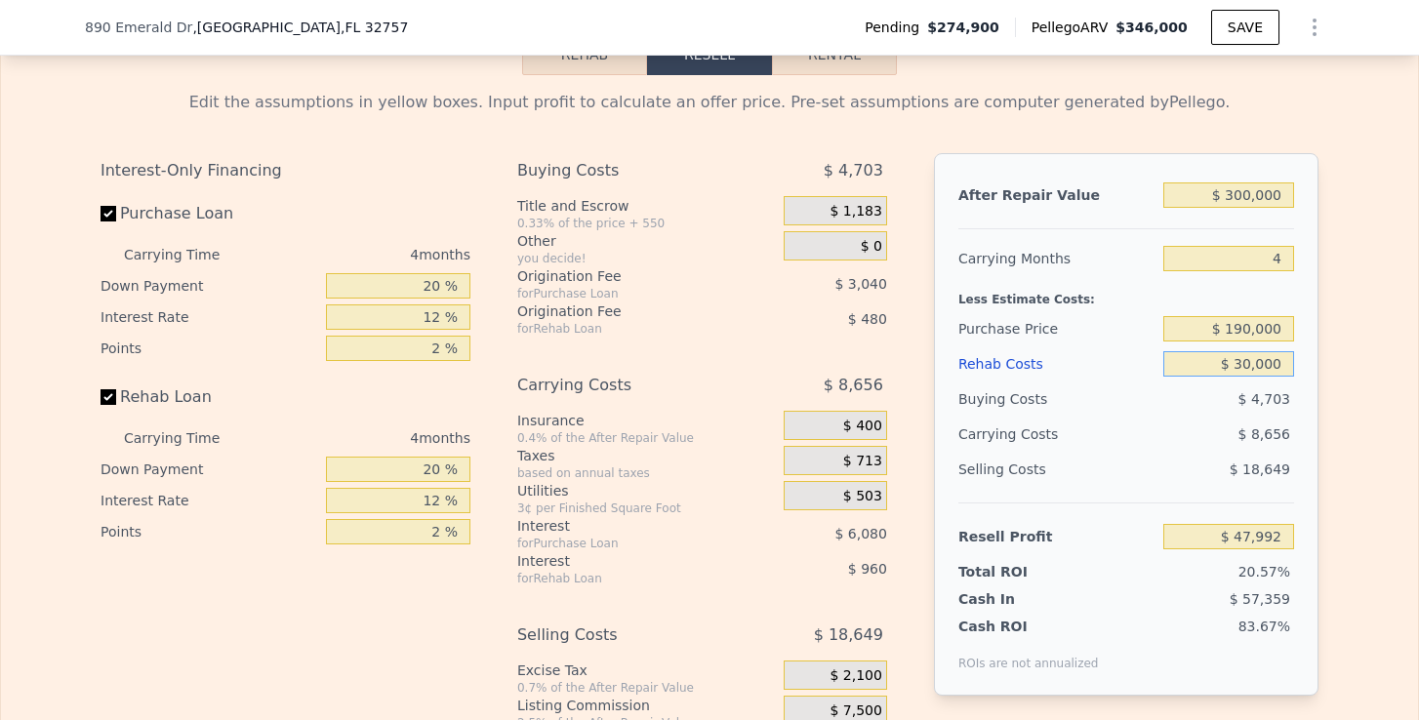
click at [1220, 360] on input "$ 30,000" at bounding box center [1228, 363] width 131 height 25
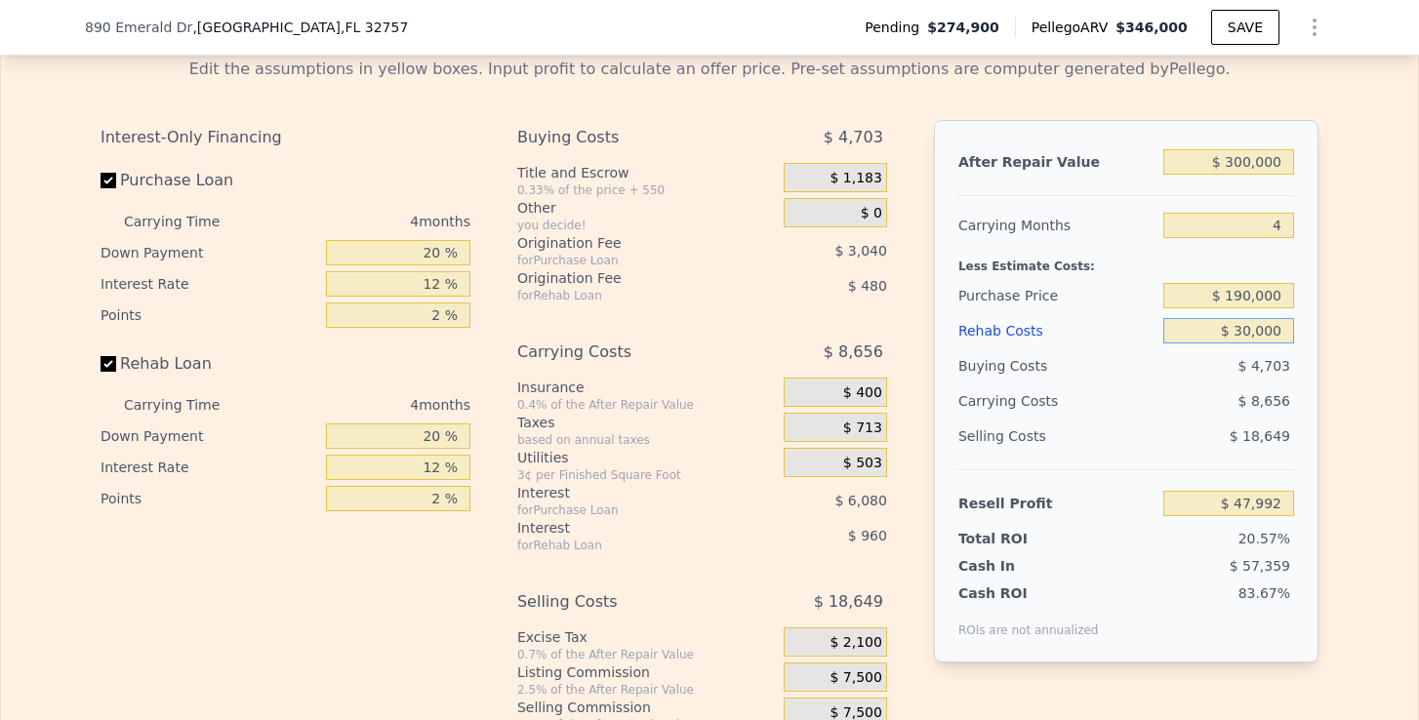
scroll to position [3180, 0]
click at [1243, 335] on input "$ 30,000" at bounding box center [1228, 331] width 131 height 25
type input "$ 0000"
type input "$ 79,432"
type input "$ 50,000"
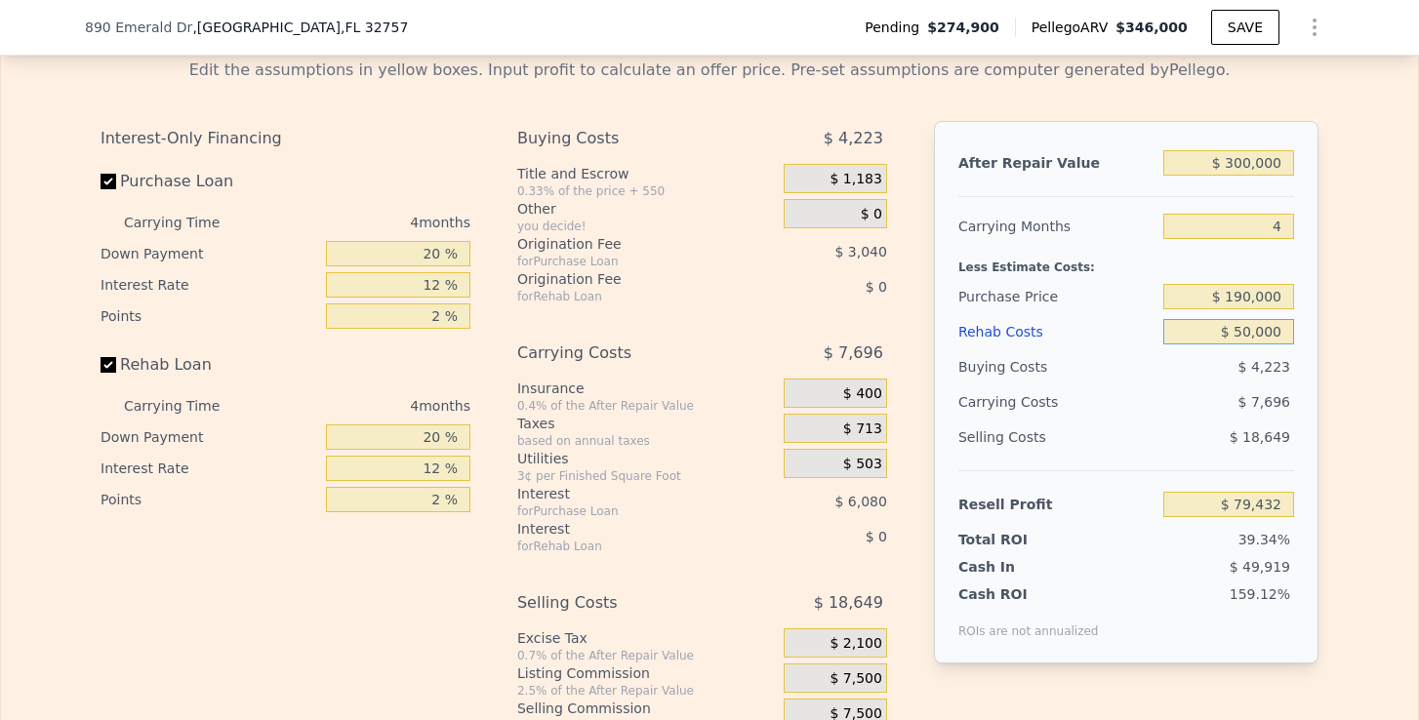
type input "$ 27,032"
type input "$ 5,000"
type input "$ 74,192"
type input "$ 55,000"
type input "$ 21,792"
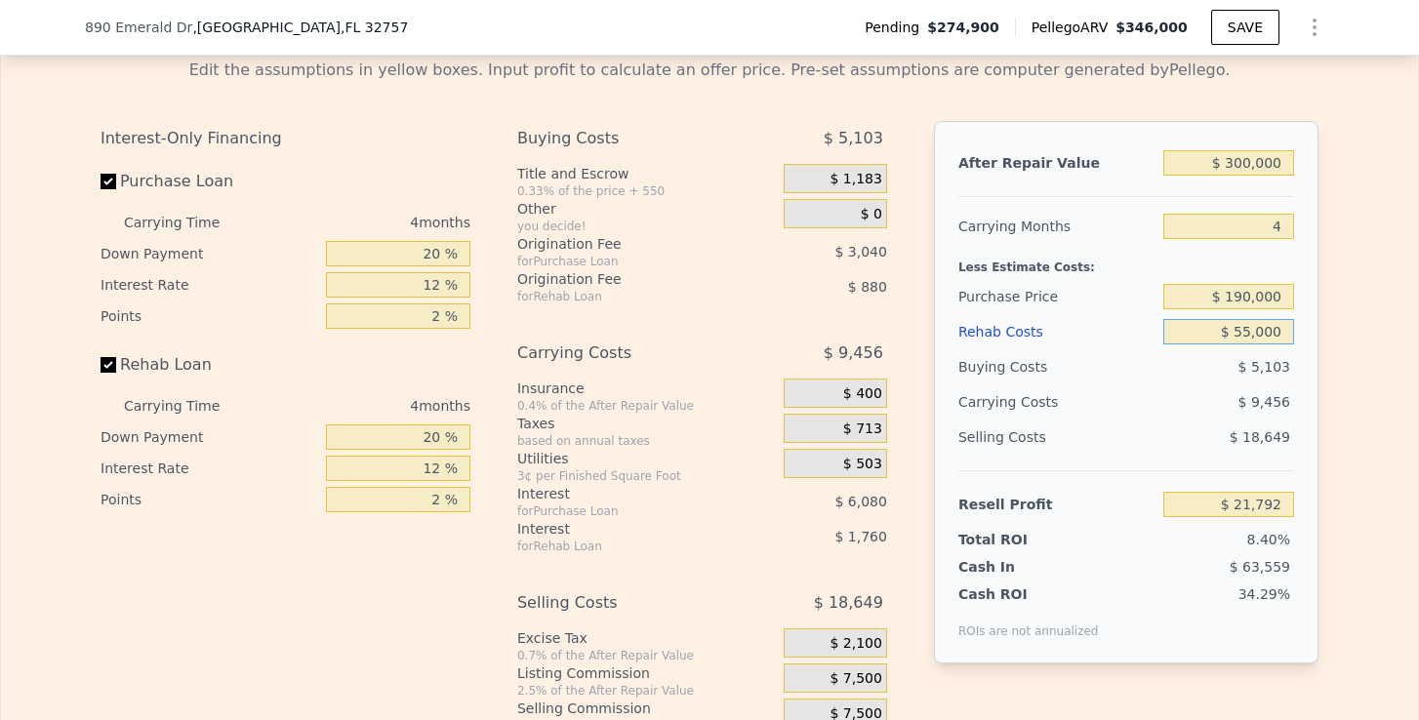
type input "$ 55,000"
click at [1321, 401] on div "Edit the assumptions in yellow boxes. Input profit to calculate an offer price.…" at bounding box center [709, 406] width 1249 height 726
click at [1250, 308] on input "$ 190,000" at bounding box center [1228, 296] width 131 height 25
click at [1246, 304] on input "$ 190,000" at bounding box center [1228, 296] width 131 height 25
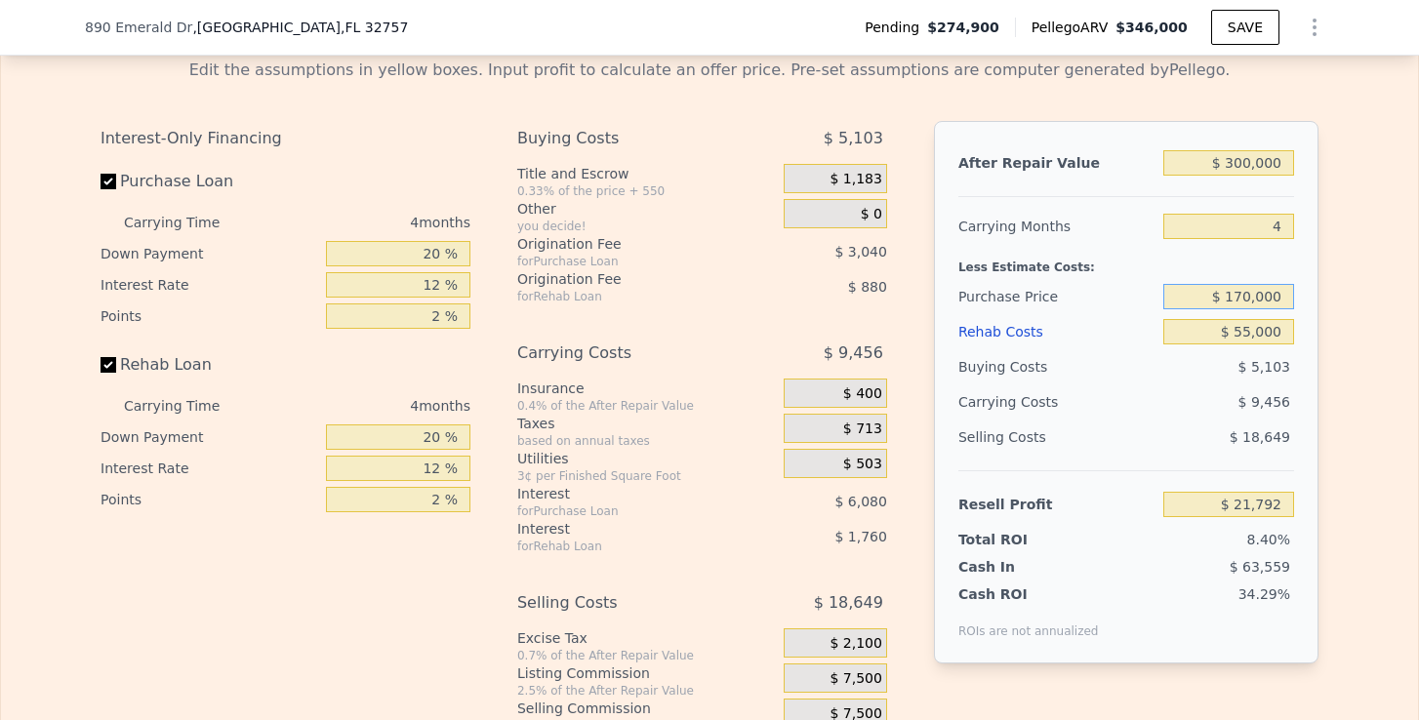
type input "$ 170,000"
type input "$ 42,819"
click at [1319, 355] on div "Edit the assumptions in yellow boxes. Input profit to calculate an offer price.…" at bounding box center [709, 406] width 1249 height 726
click at [1256, 304] on input "$ 170,000" at bounding box center [1228, 296] width 131 height 25
type input "$ 177,000"
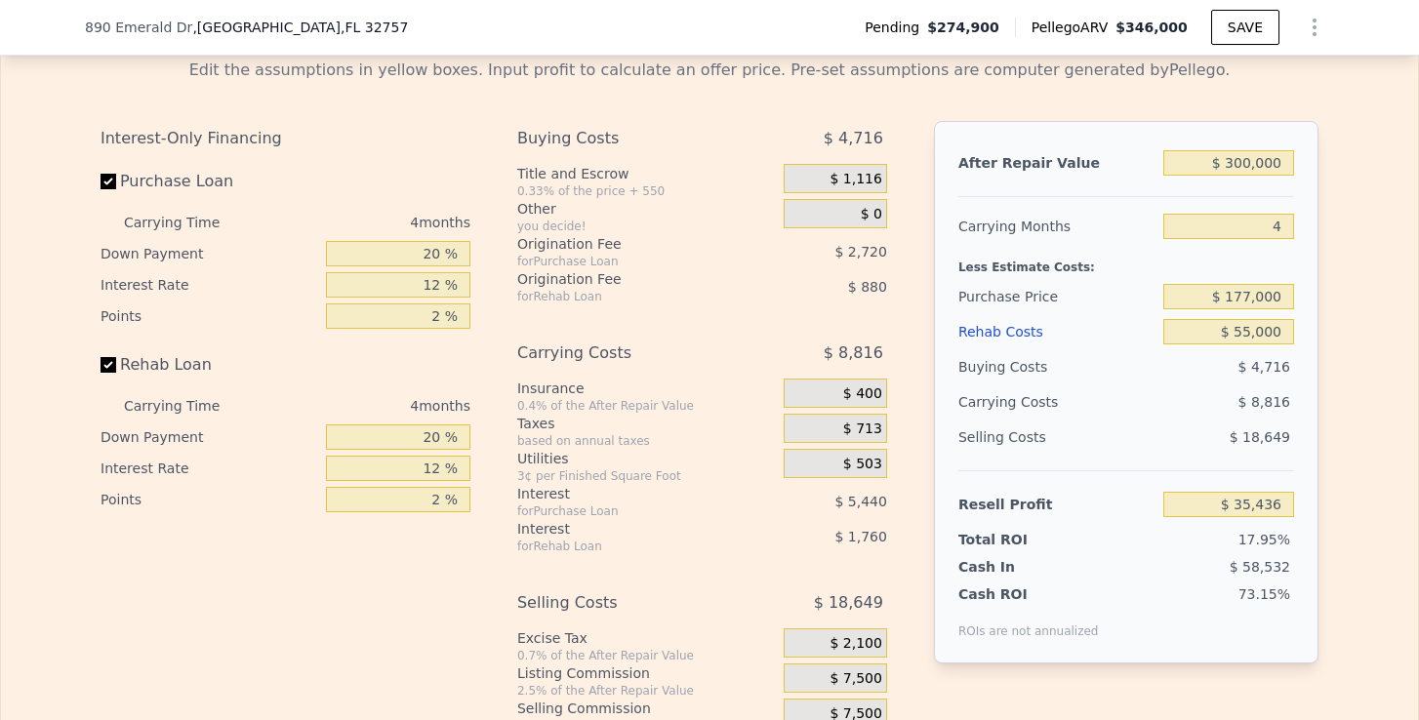
type input "$ 35,460"
click at [1303, 353] on div "After Repair Value $ 300,000 Carrying Months 4 Less Estimate Costs: Purchase Pr…" at bounding box center [1126, 392] width 384 height 543
